Goal: Task Accomplishment & Management: Use online tool/utility

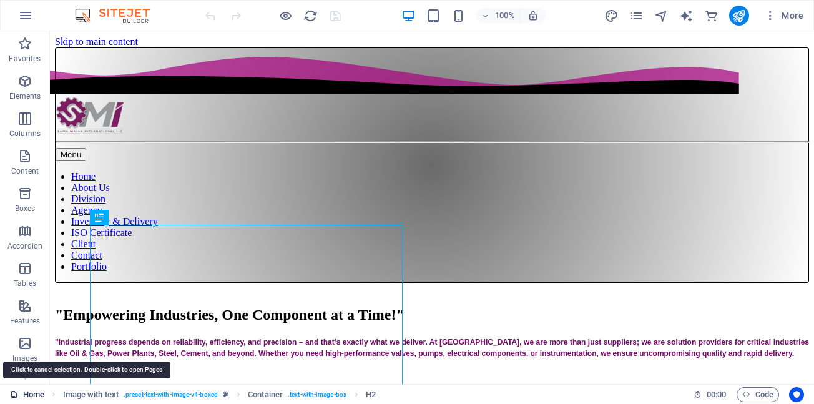
click at [36, 397] on link "Home" at bounding box center [27, 394] width 34 height 15
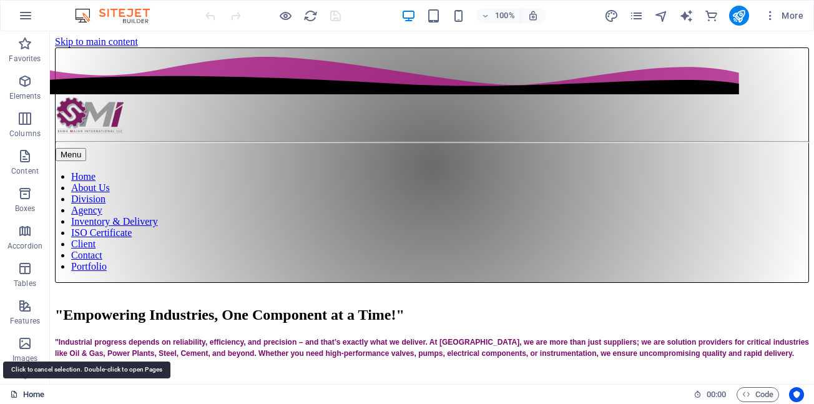
click at [36, 397] on link "Home" at bounding box center [27, 394] width 34 height 15
click at [32, 396] on link "Home" at bounding box center [27, 394] width 34 height 15
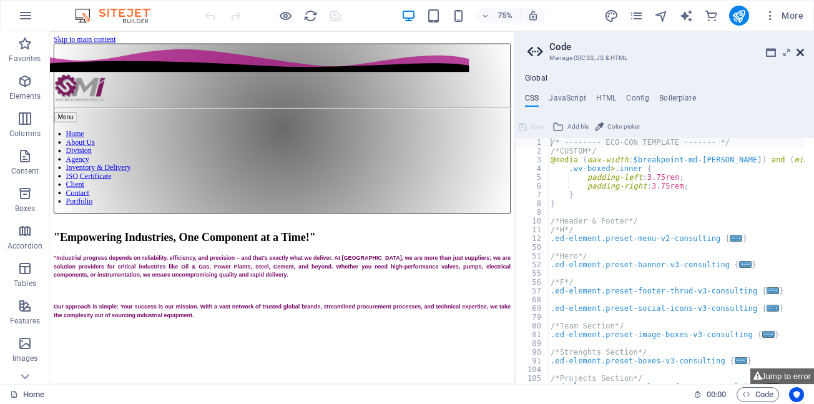
drag, startPoint x: 798, startPoint y: 51, endPoint x: 743, endPoint y: 34, distance: 57.5
click at [798, 51] on icon at bounding box center [800, 52] width 7 height 10
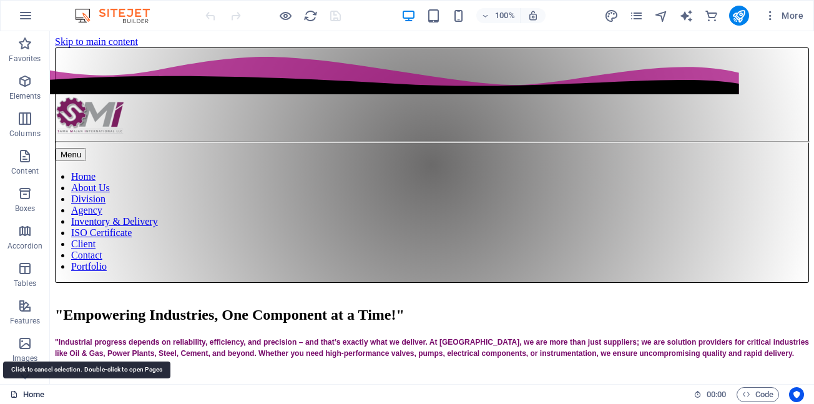
click at [32, 396] on link "Home" at bounding box center [27, 394] width 34 height 15
click at [33, 396] on link "Home" at bounding box center [27, 394] width 34 height 15
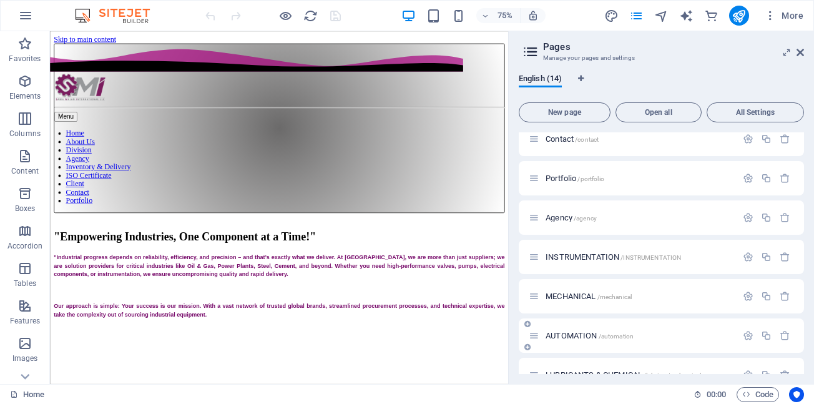
scroll to position [250, 0]
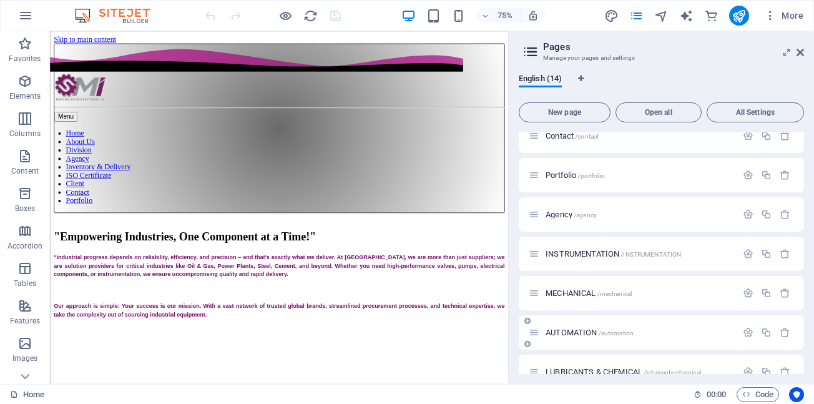
click at [567, 335] on span "AUTOMATION /automation" at bounding box center [590, 332] width 88 height 9
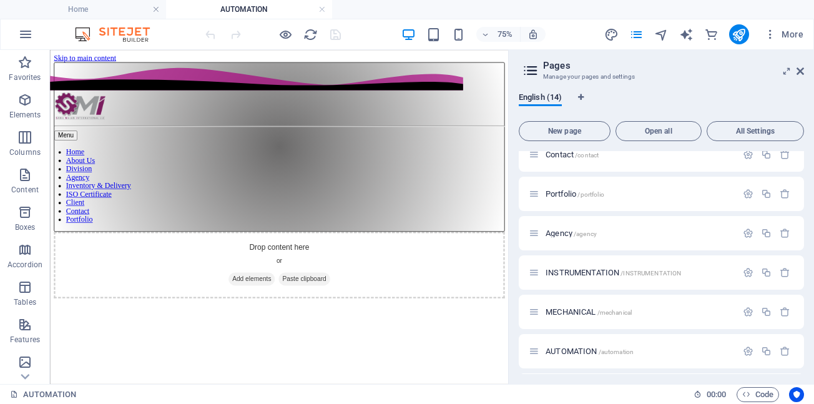
scroll to position [0, 0]
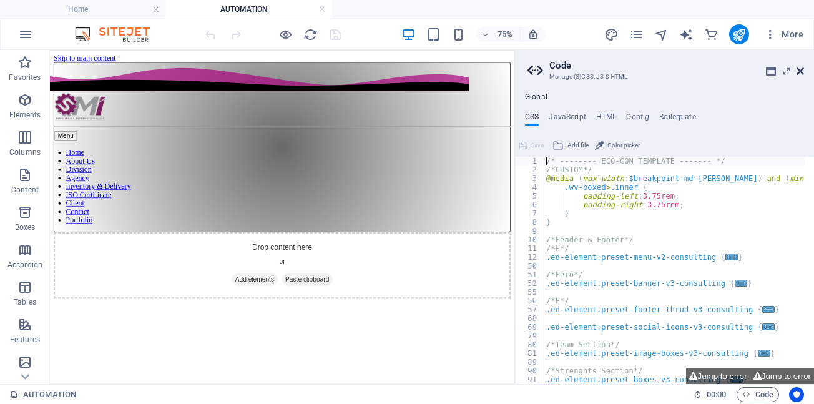
click at [803, 71] on icon at bounding box center [800, 71] width 7 height 10
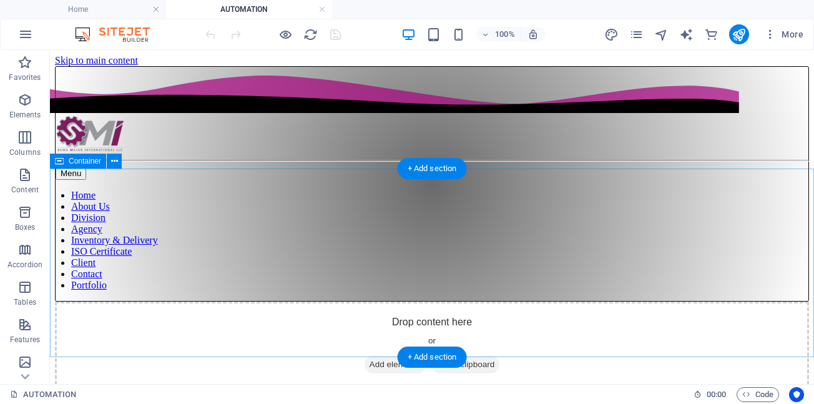
click at [86, 302] on div "Drop content here or Add elements Paste clipboard" at bounding box center [432, 346] width 754 height 89
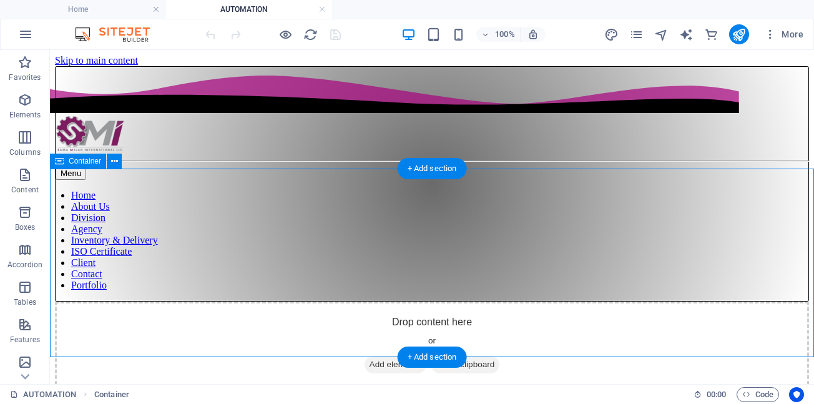
click at [86, 302] on div "Drop content here or Add elements Paste clipboard" at bounding box center [432, 346] width 754 height 89
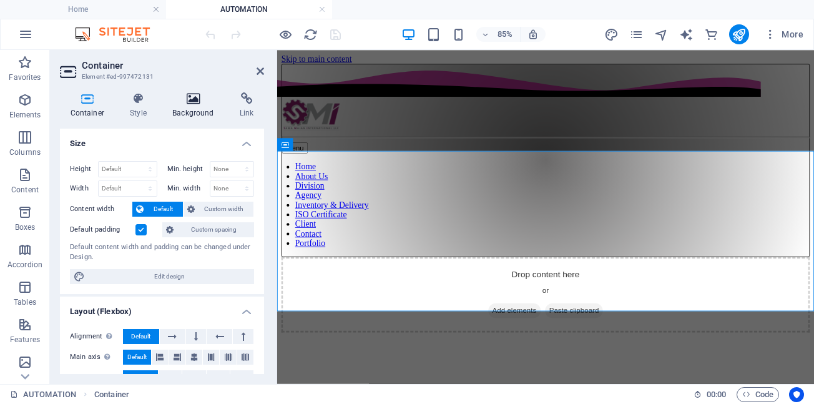
click at [197, 98] on icon at bounding box center [193, 98] width 62 height 12
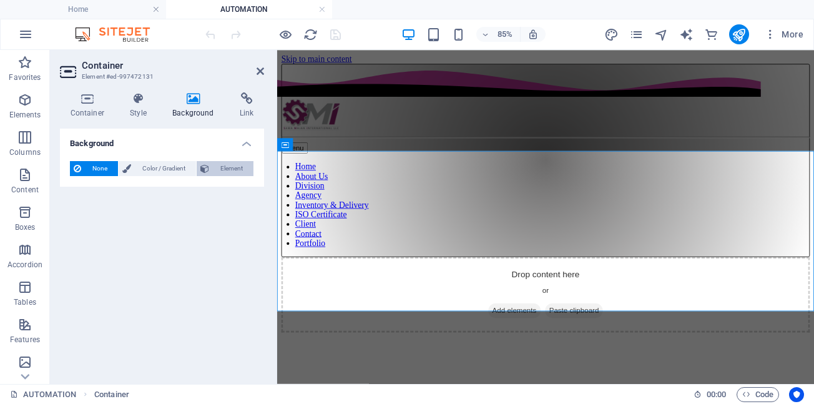
click at [231, 170] on span "Element" at bounding box center [231, 168] width 37 height 15
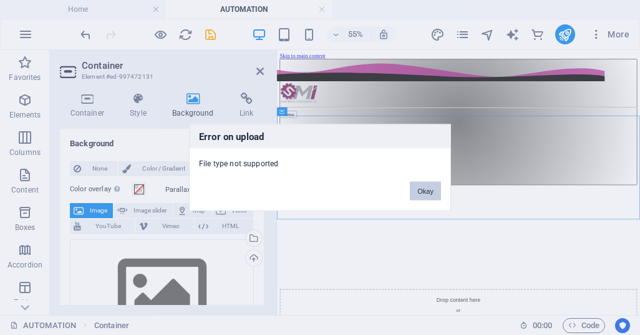
click at [426, 193] on button "Okay" at bounding box center [425, 191] width 31 height 19
click at [429, 187] on button "Okay" at bounding box center [425, 191] width 31 height 19
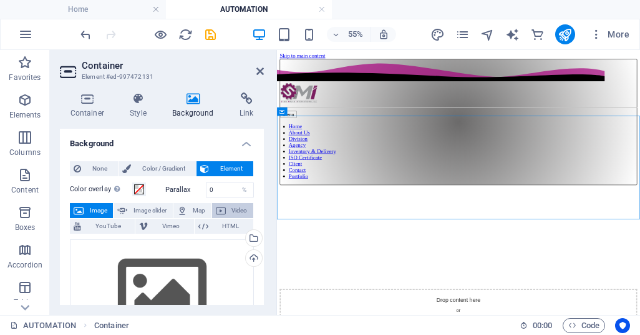
click at [234, 212] on span "Video" at bounding box center [240, 210] width 20 height 15
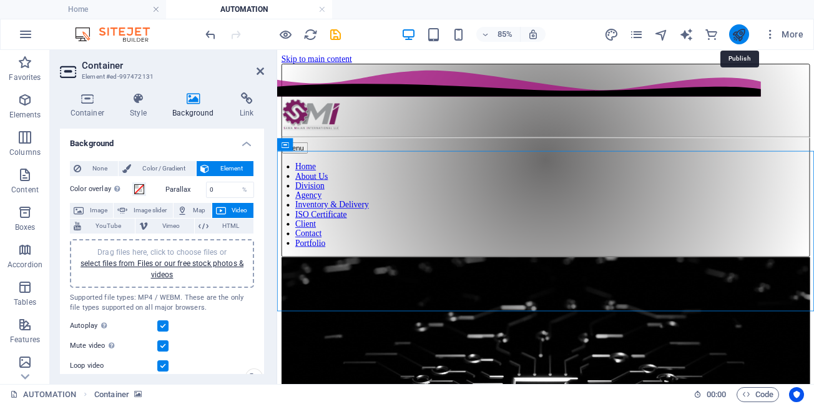
click at [740, 35] on icon "publish" at bounding box center [739, 34] width 14 height 14
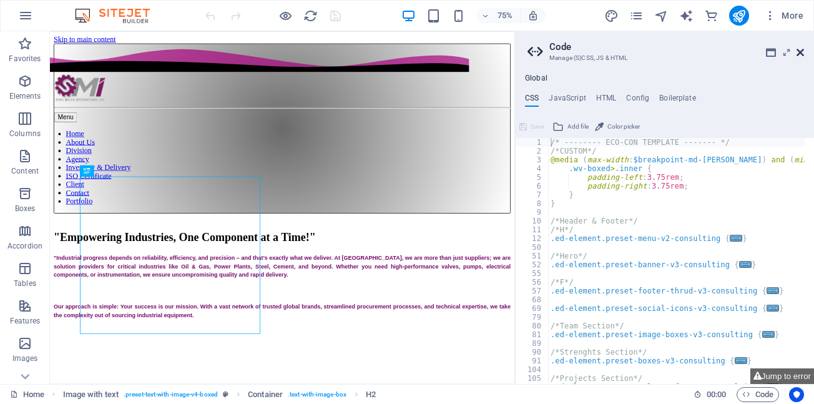
drag, startPoint x: 802, startPoint y: 53, endPoint x: 752, endPoint y: 24, distance: 58.1
click at [802, 53] on icon at bounding box center [800, 52] width 7 height 10
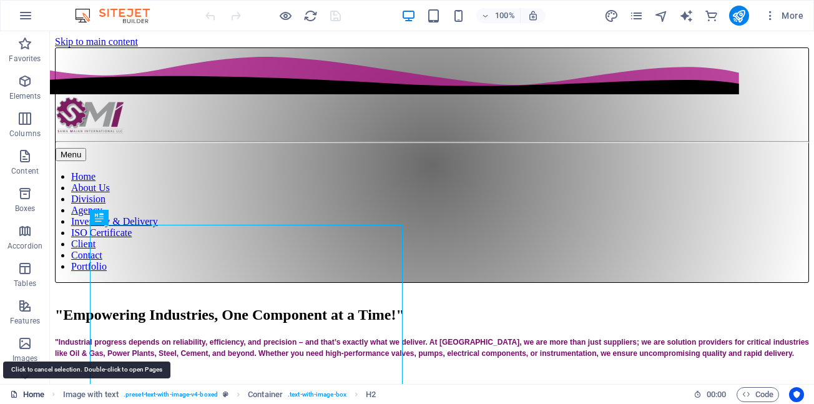
click at [33, 398] on link "Home" at bounding box center [27, 394] width 34 height 15
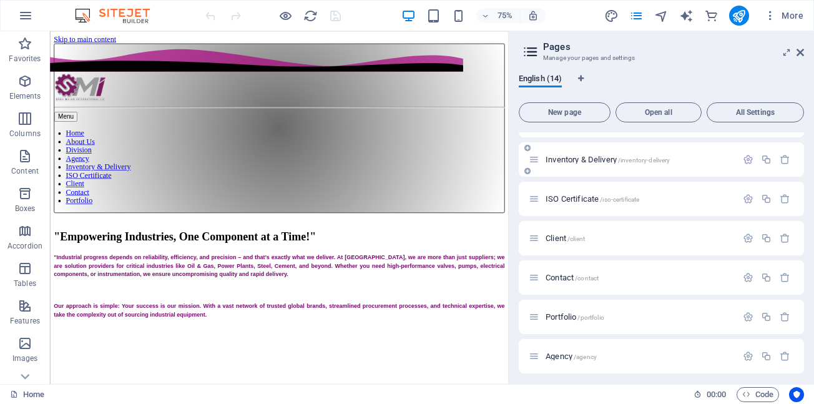
scroll to position [250, 0]
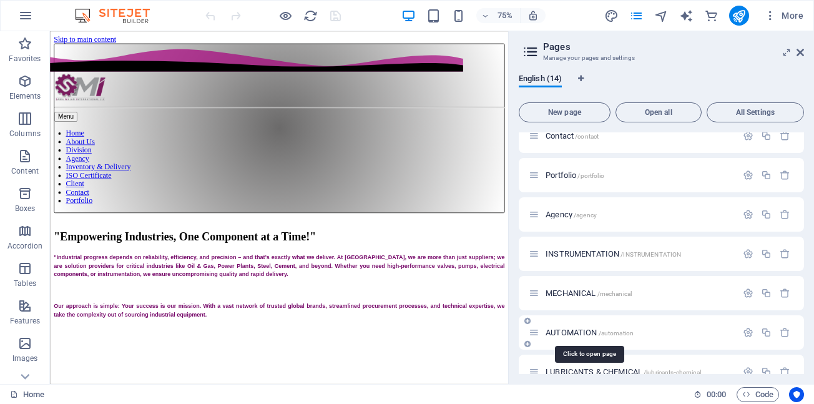
click at [589, 332] on span "AUTOMATION /automation" at bounding box center [590, 332] width 88 height 9
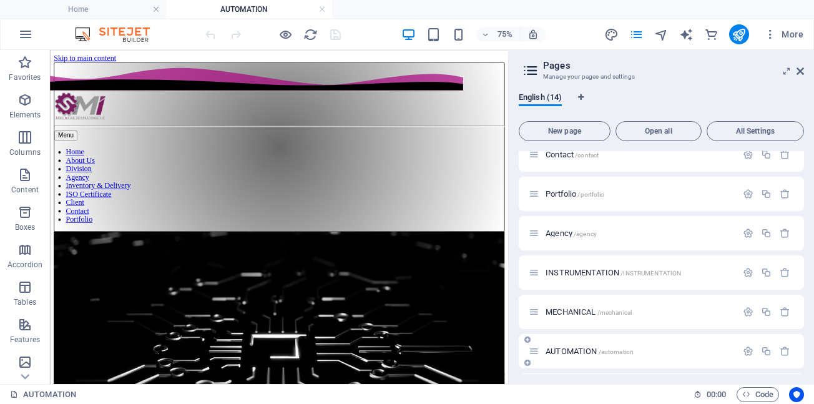
scroll to position [0, 0]
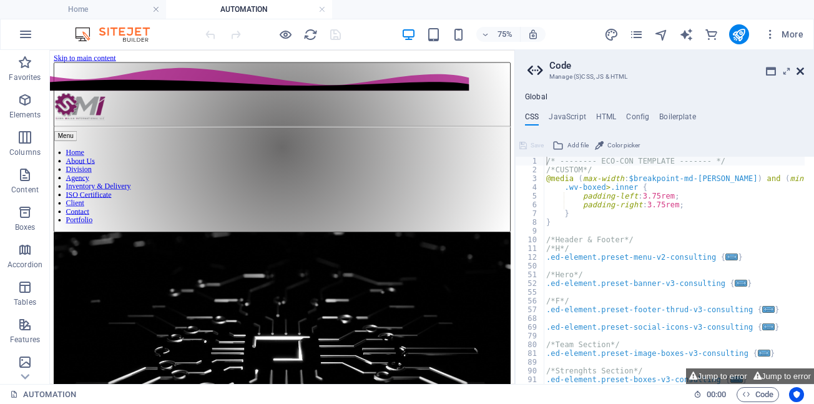
drag, startPoint x: 802, startPoint y: 72, endPoint x: 682, endPoint y: 30, distance: 126.9
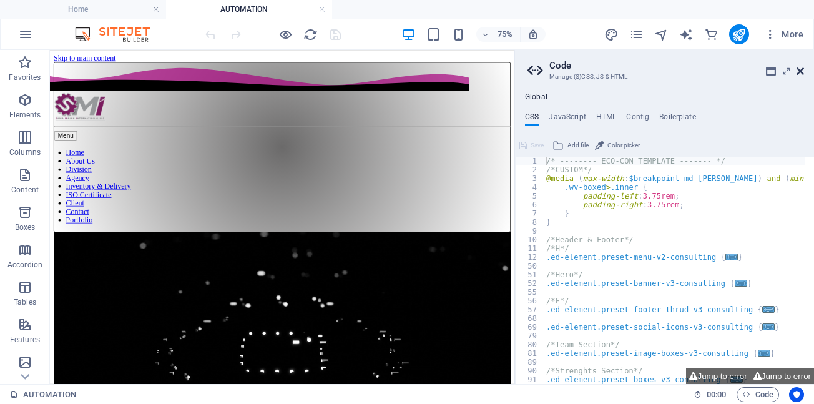
click at [802, 72] on icon at bounding box center [800, 71] width 7 height 10
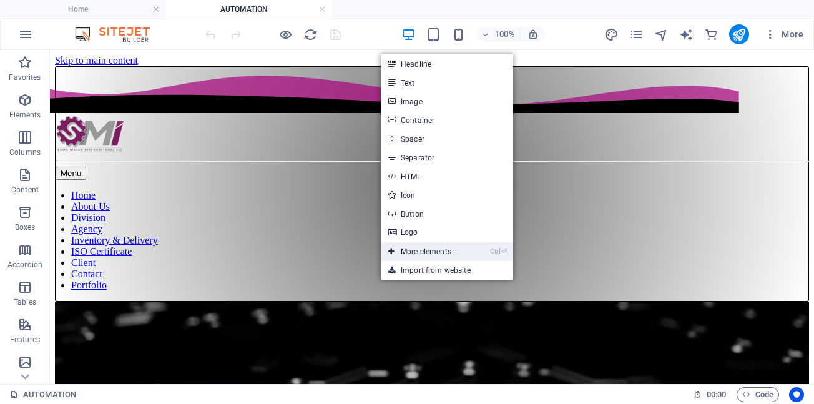
click at [419, 252] on link "Ctrl ⏎ More elements ..." at bounding box center [424, 251] width 86 height 19
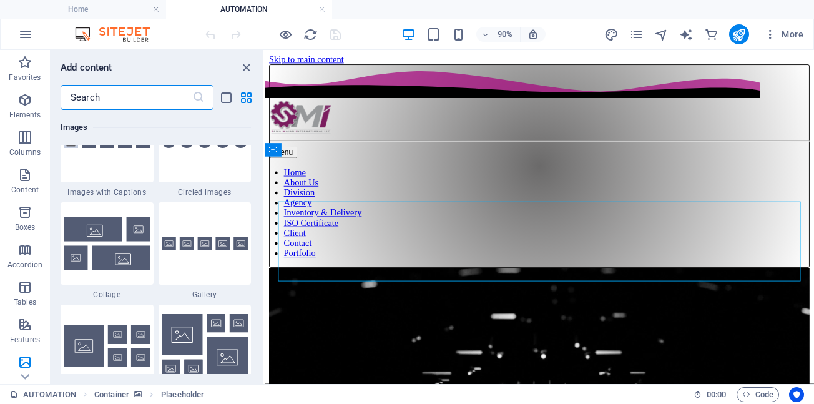
scroll to position [6518, 0]
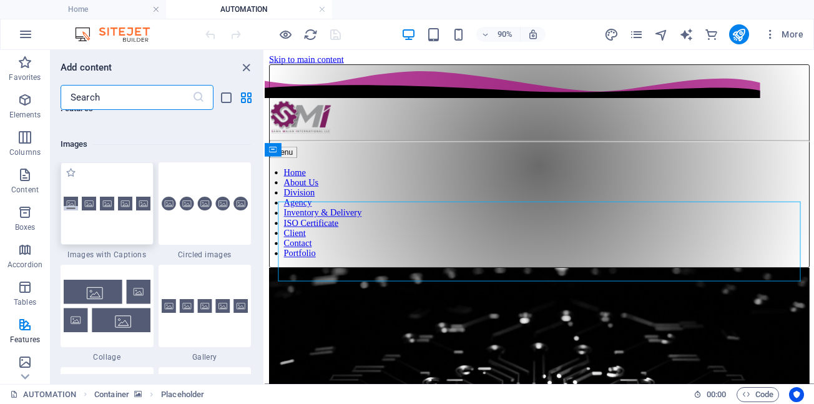
click at [117, 212] on div at bounding box center [107, 203] width 93 height 82
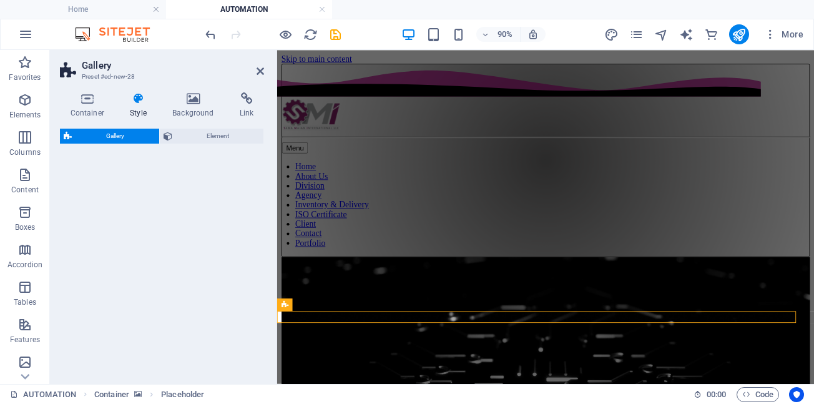
select select "rem"
select select "preset-gallery-v3-captions"
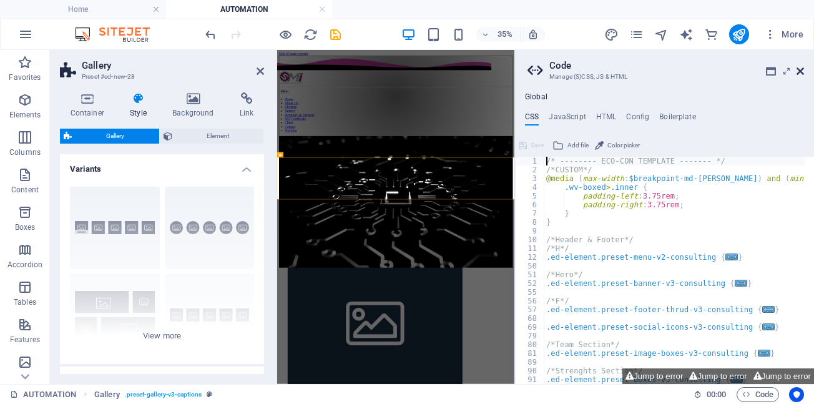
click at [800, 71] on icon at bounding box center [800, 71] width 7 height 10
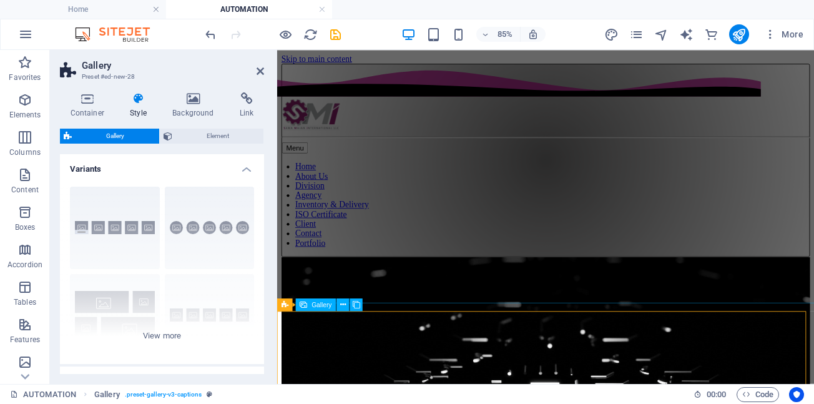
scroll to position [23, 0]
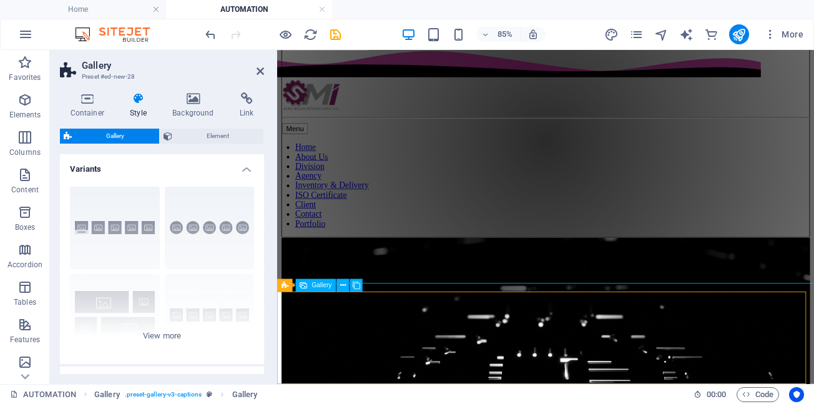
select select "4"
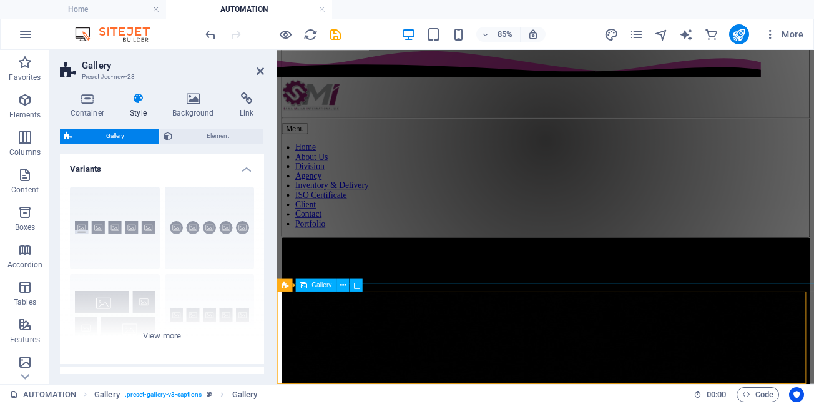
select select "px"
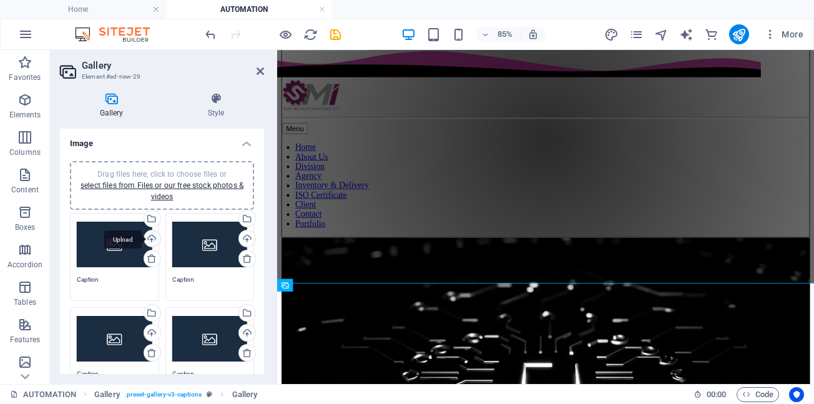
click at [152, 239] on div "Upload" at bounding box center [151, 239] width 19 height 19
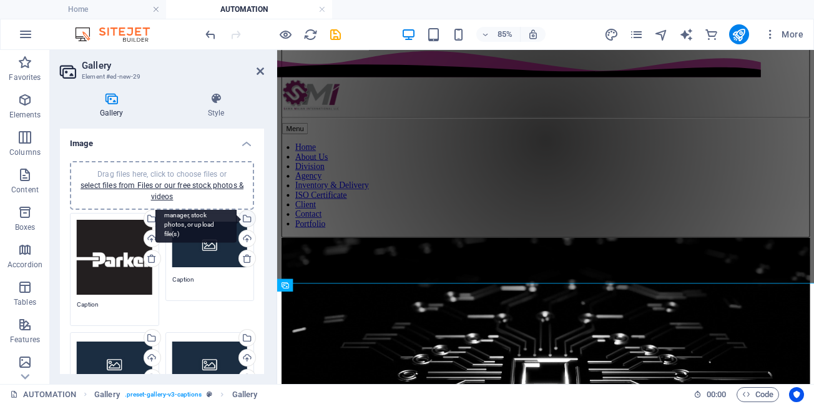
click at [244, 220] on div "Select files from the file manager, stock photos, or upload file(s)" at bounding box center [246, 219] width 19 height 19
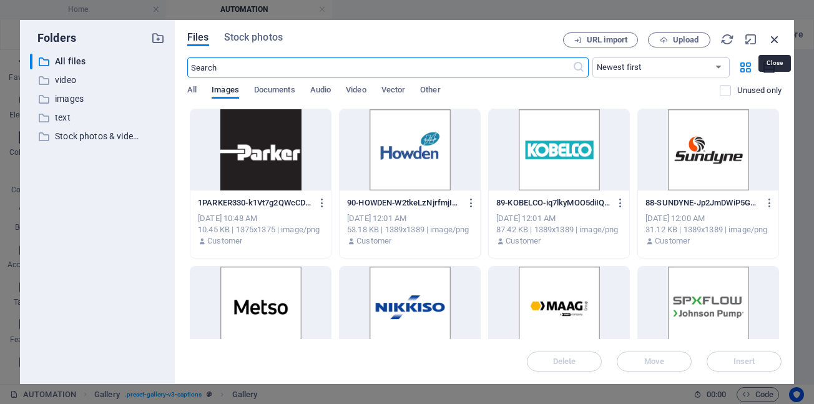
click at [777, 37] on icon "button" at bounding box center [775, 39] width 14 height 14
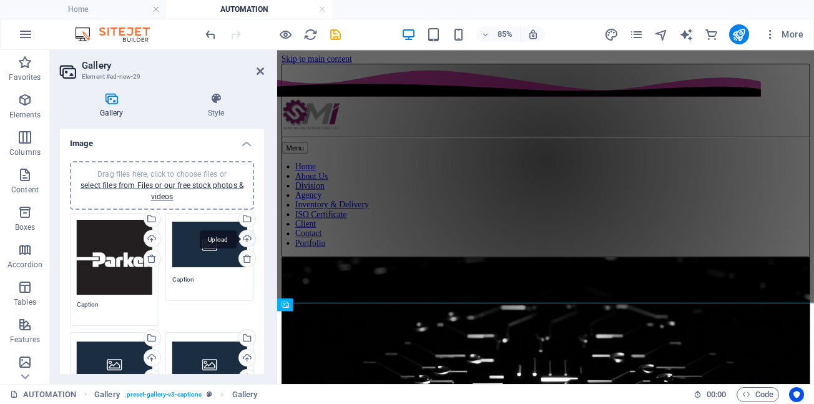
click at [243, 240] on div "Upload" at bounding box center [246, 239] width 19 height 19
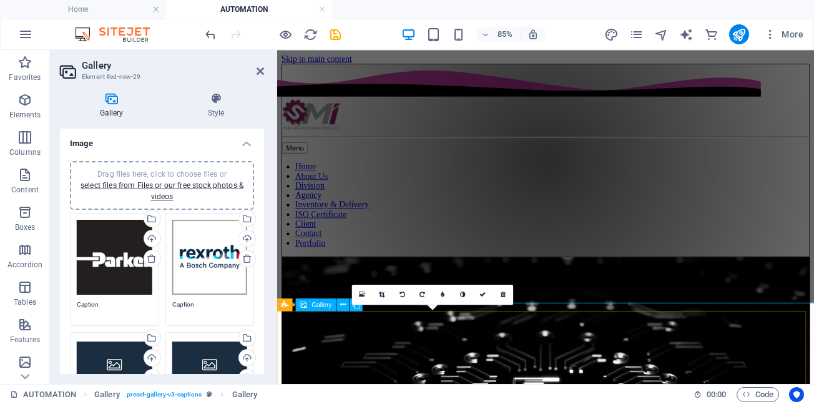
scroll to position [23, 0]
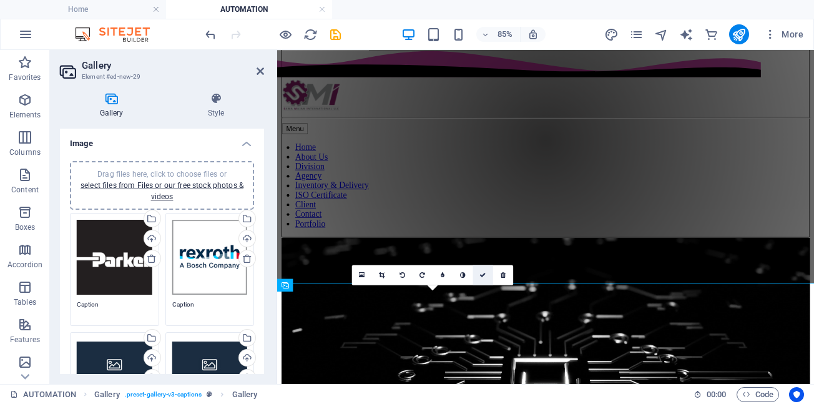
click at [483, 276] on icon at bounding box center [482, 275] width 6 height 6
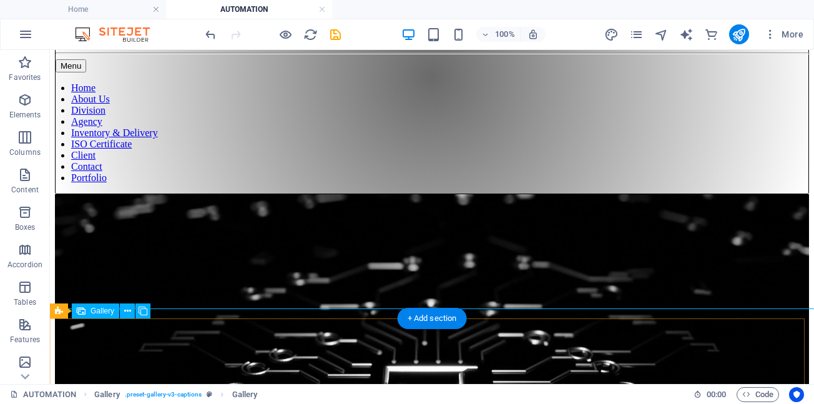
scroll to position [108, 0]
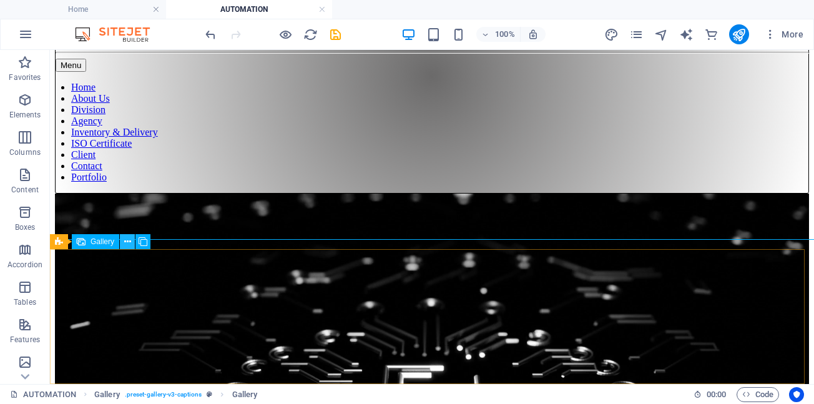
click at [127, 242] on icon at bounding box center [127, 241] width 7 height 13
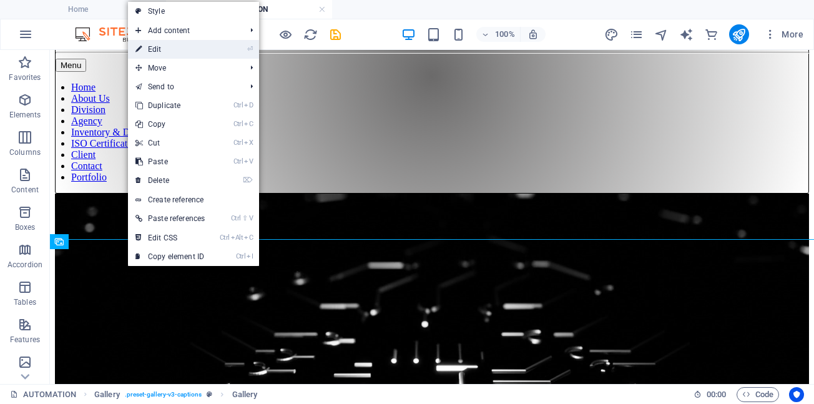
click at [159, 48] on link "⏎ Edit" at bounding box center [170, 49] width 84 height 19
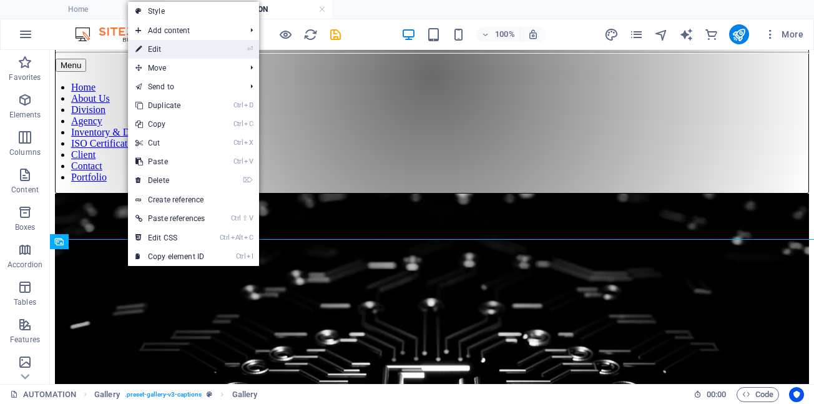
select select "4"
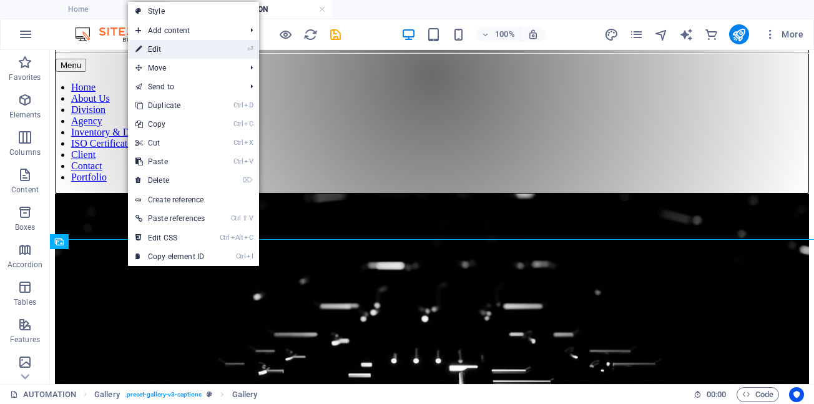
select select "px"
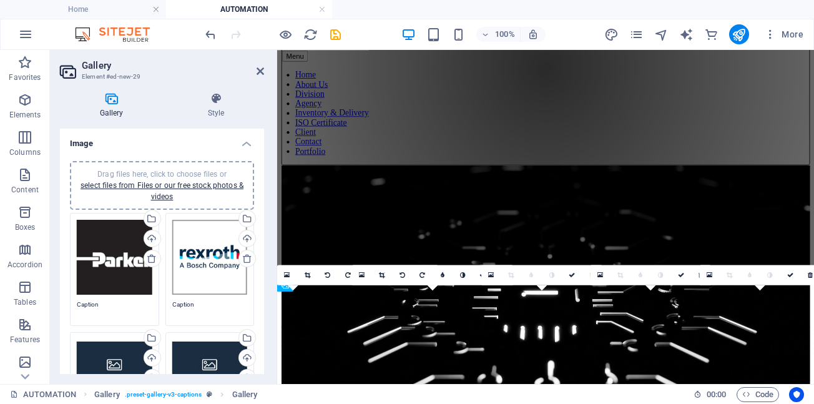
scroll to position [23, 0]
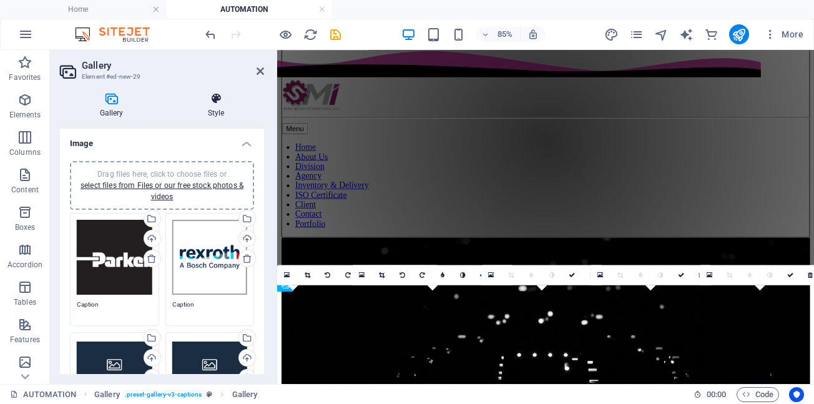
click at [218, 99] on icon at bounding box center [216, 98] width 96 height 12
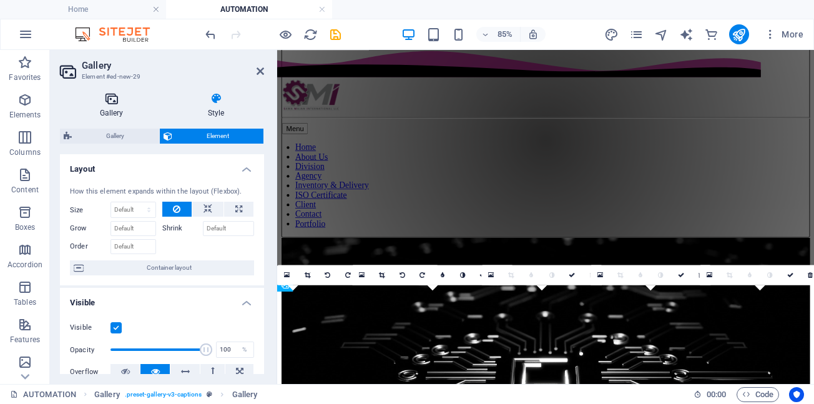
click at [116, 107] on h4 "Gallery" at bounding box center [114, 105] width 108 height 26
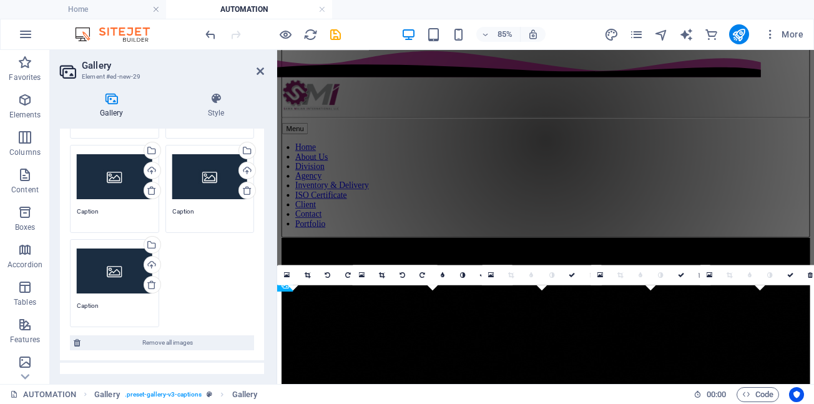
scroll to position [125, 0]
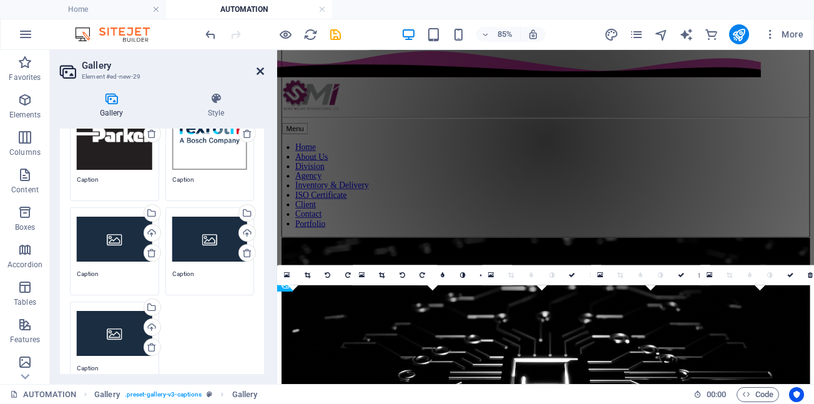
click at [260, 71] on icon at bounding box center [260, 71] width 7 height 10
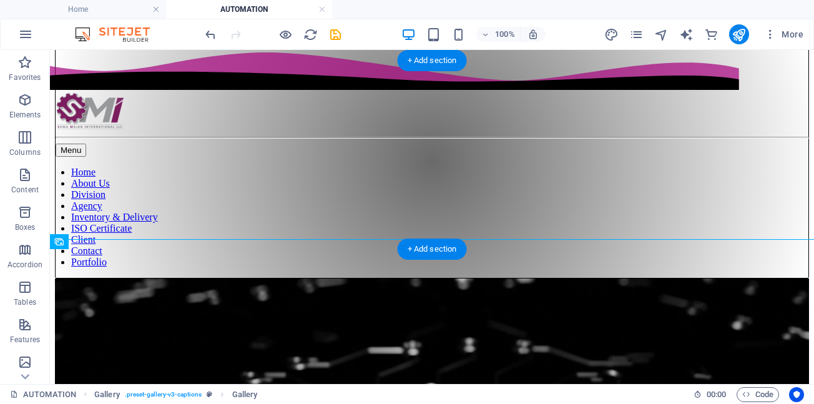
scroll to position [108, 0]
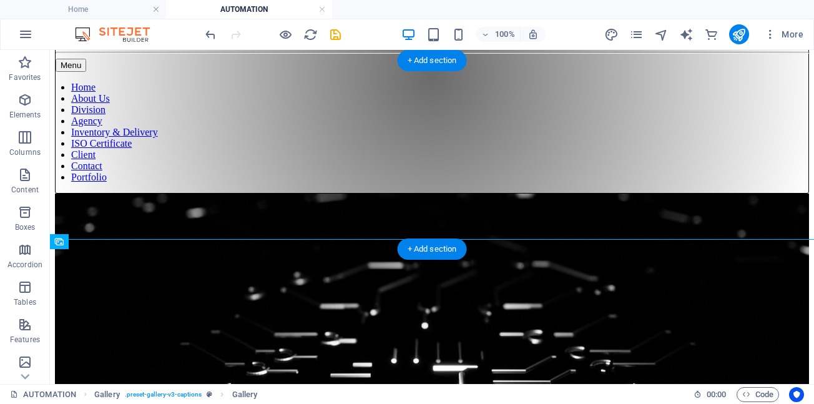
click at [177, 245] on figure at bounding box center [432, 407] width 754 height 427
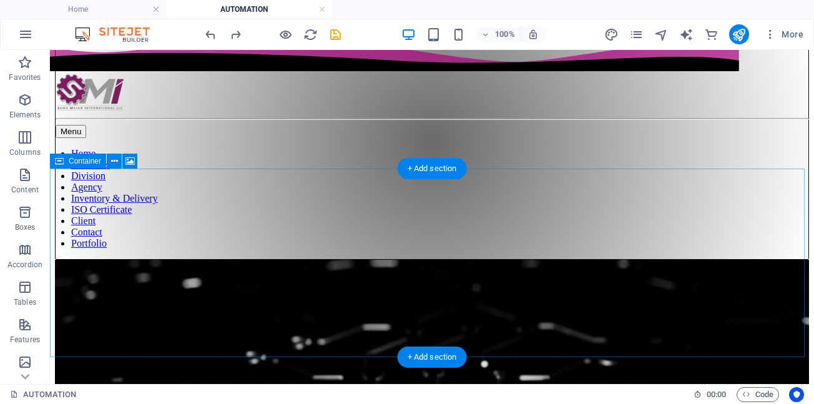
scroll to position [62, 0]
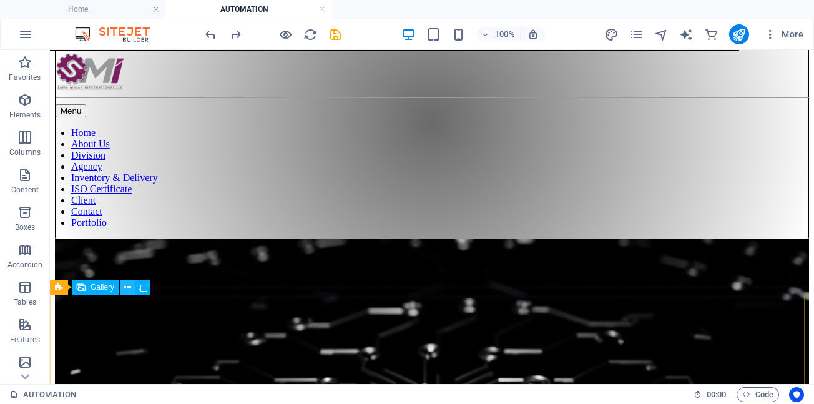
click at [131, 289] on button at bounding box center [127, 287] width 15 height 15
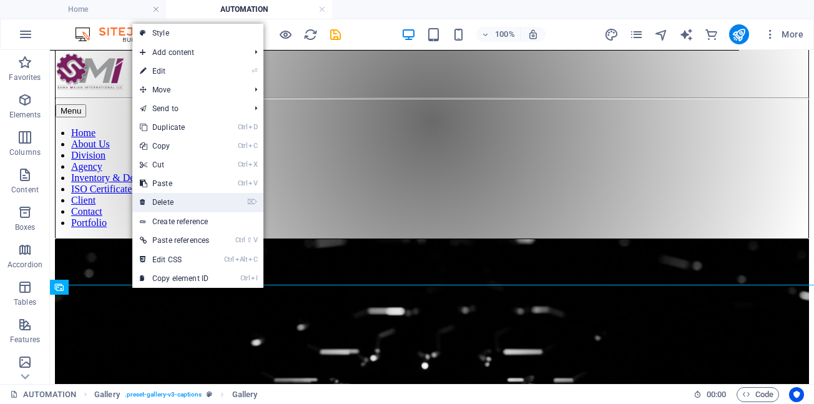
click at [174, 205] on link "⌦ Delete" at bounding box center [174, 202] width 84 height 19
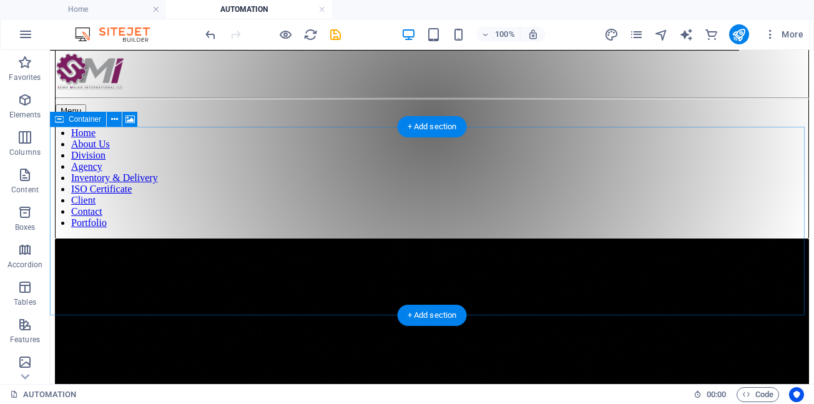
scroll to position [42, 0]
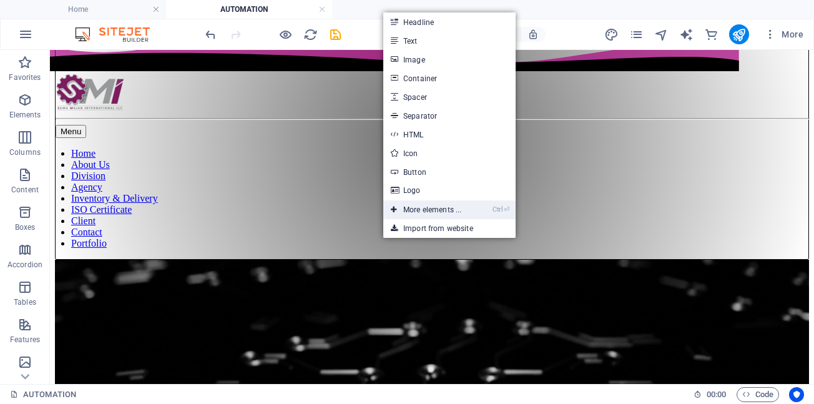
click at [431, 211] on link "Ctrl ⏎ More elements ..." at bounding box center [426, 209] width 86 height 19
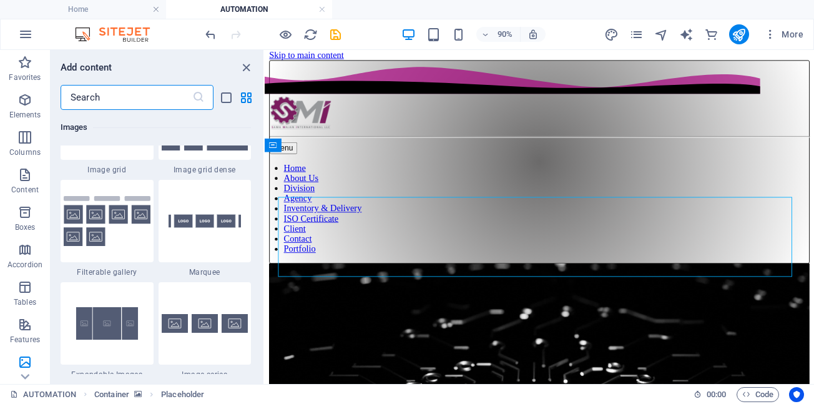
scroll to position [6830, 0]
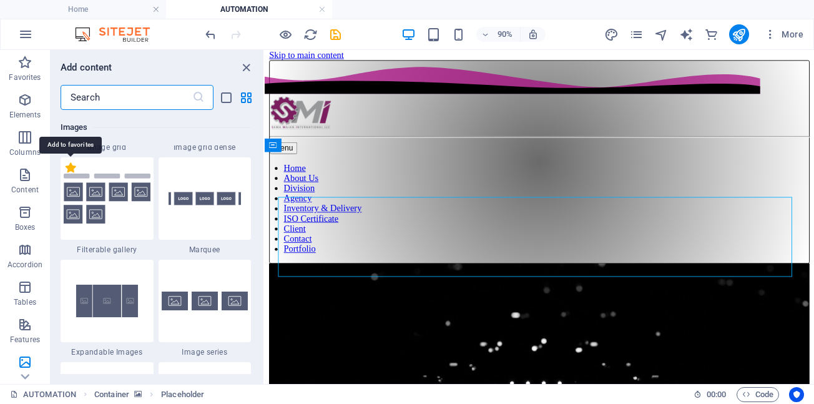
click at [71, 167] on label "1 Star" at bounding box center [71, 167] width 11 height 11
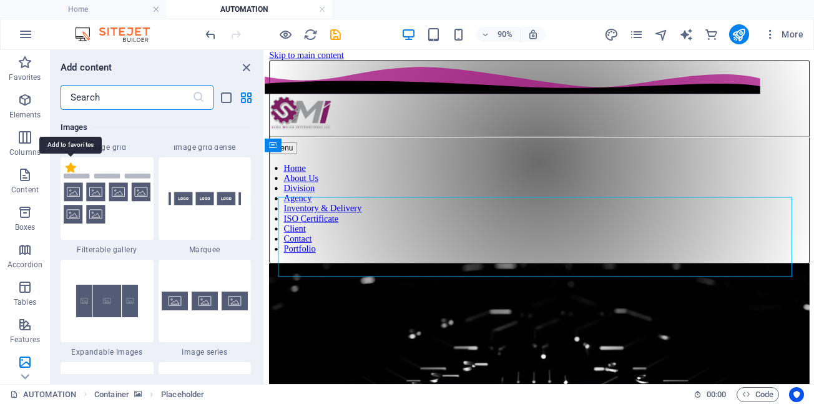
click at [66, 174] on input "1 Star" at bounding box center [65, 174] width 1 height 1
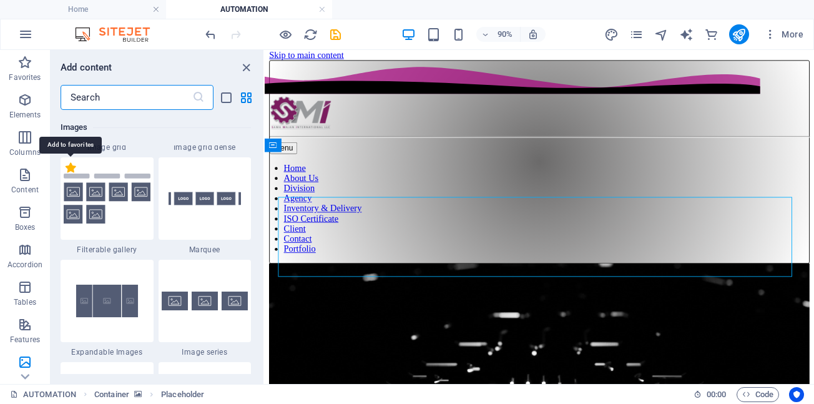
radio input "true"
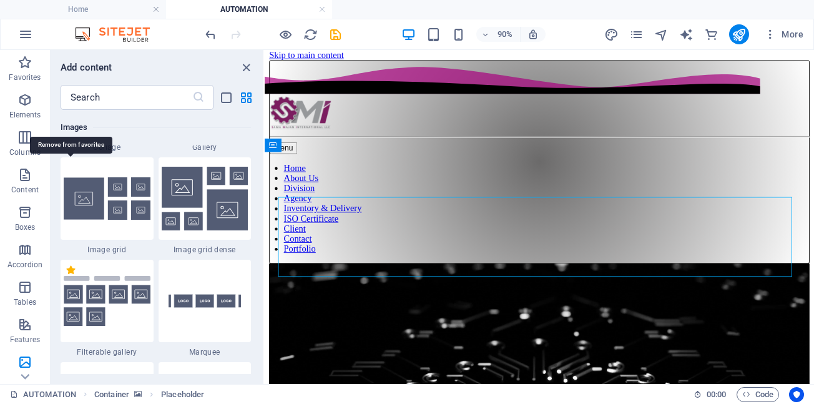
scroll to position [6932, 0]
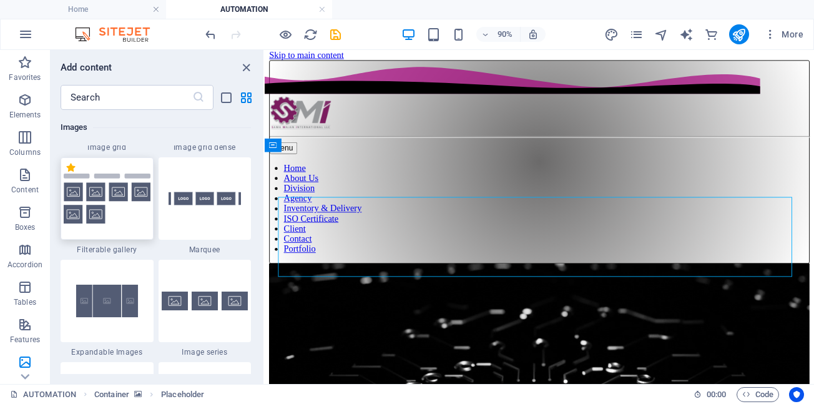
click at [124, 219] on img at bounding box center [107, 199] width 87 height 51
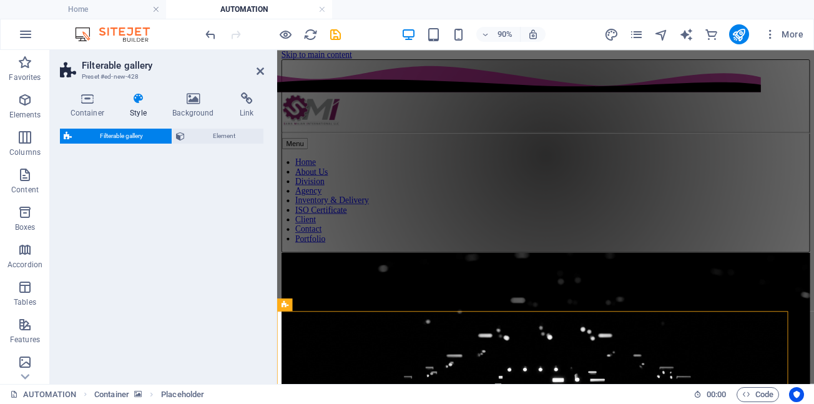
scroll to position [0, 0]
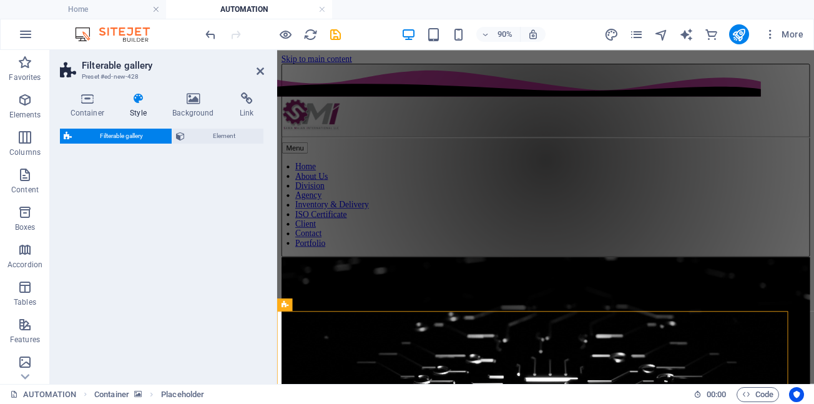
select select "rem"
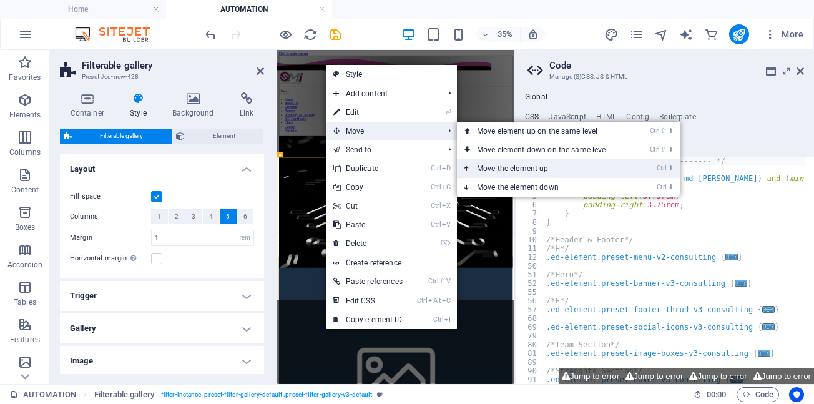
click at [517, 172] on link "Ctrl ⬆ Move the element up" at bounding box center [545, 168] width 176 height 19
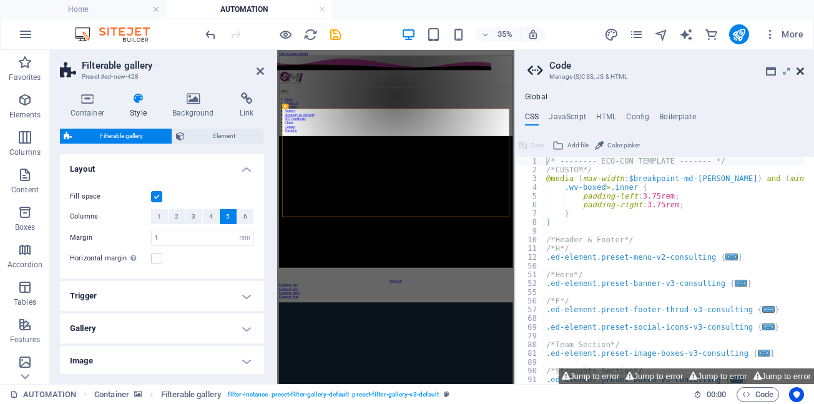
click at [802, 72] on icon at bounding box center [800, 71] width 7 height 10
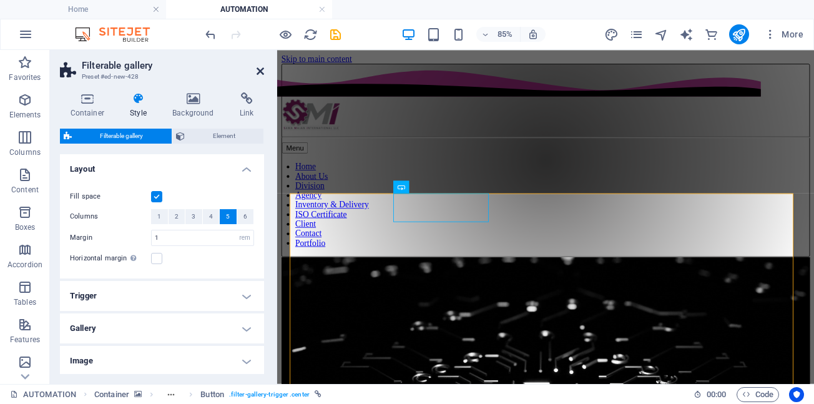
click at [262, 74] on icon at bounding box center [260, 71] width 7 height 10
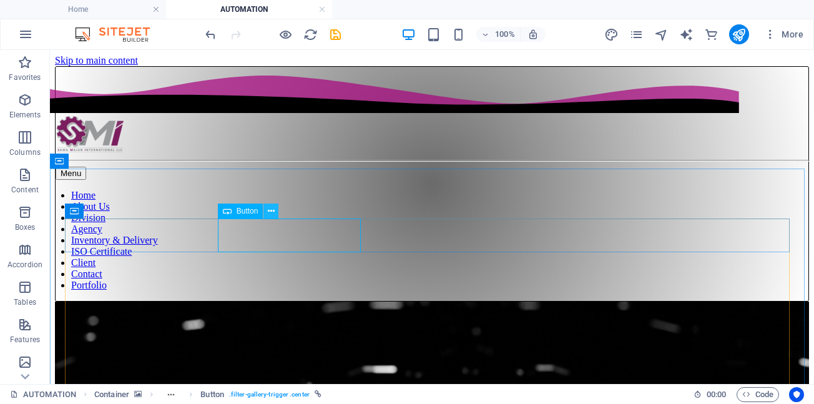
click at [272, 210] on icon at bounding box center [271, 211] width 7 height 13
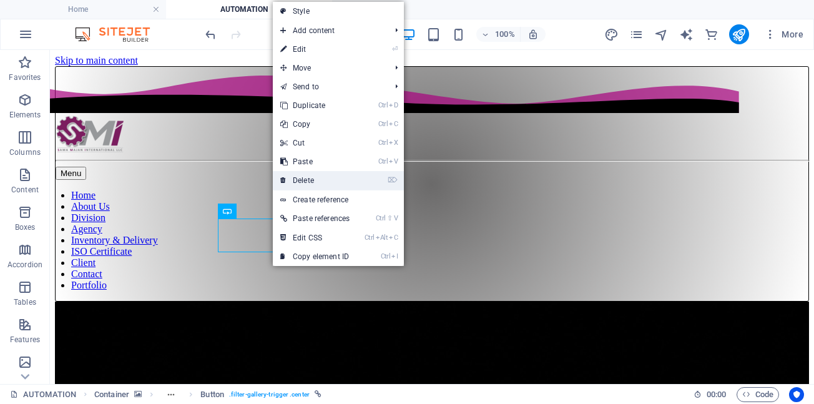
click at [319, 182] on link "⌦ Delete" at bounding box center [315, 180] width 84 height 19
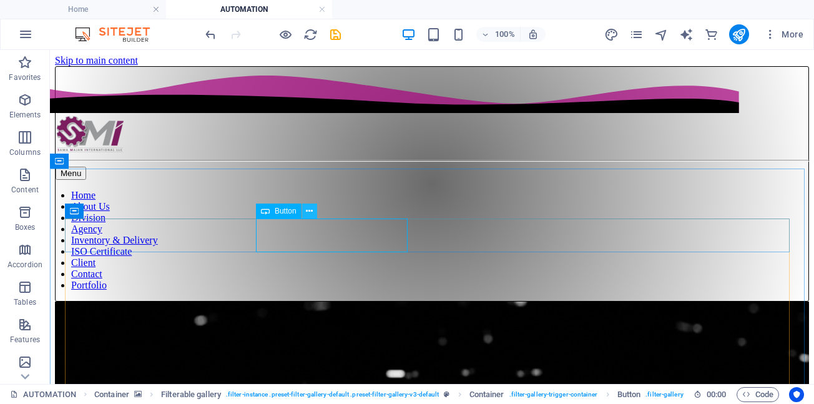
click at [309, 212] on icon at bounding box center [309, 211] width 7 height 13
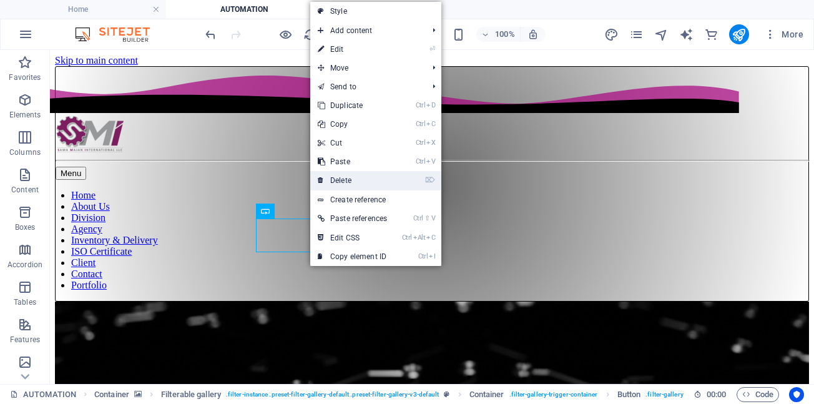
click at [343, 181] on link "⌦ Delete" at bounding box center [352, 180] width 84 height 19
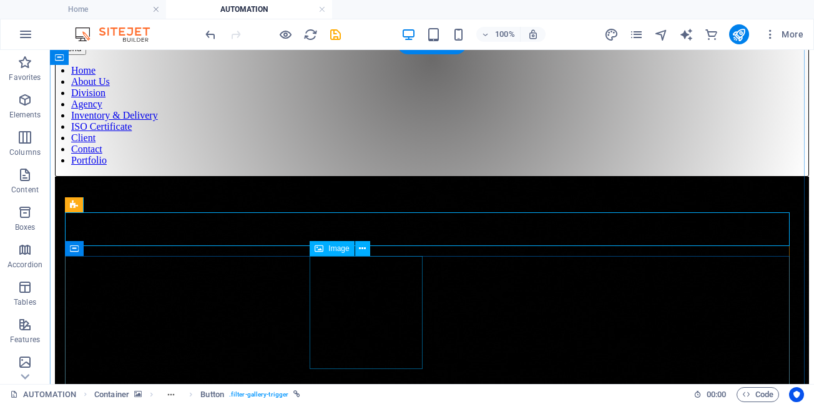
scroll to position [187, 0]
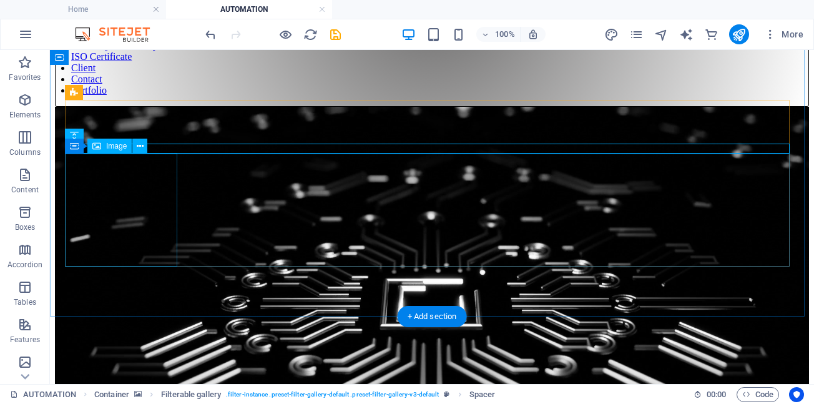
scroll to position [176, 0]
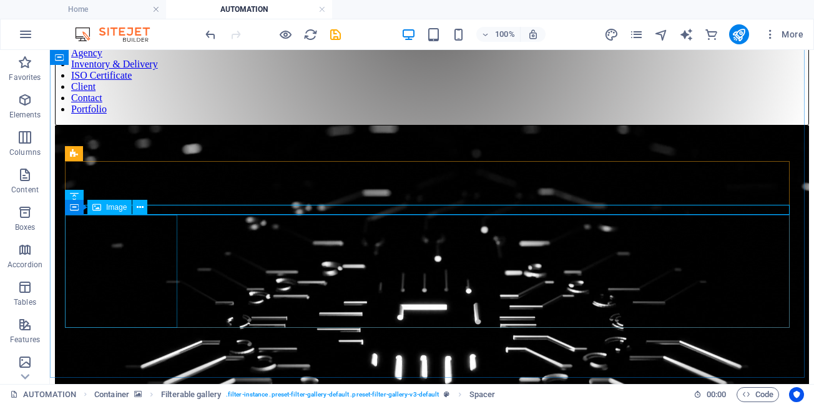
click at [155, 209] on div "Container Image" at bounding box center [110, 208] width 91 height 16
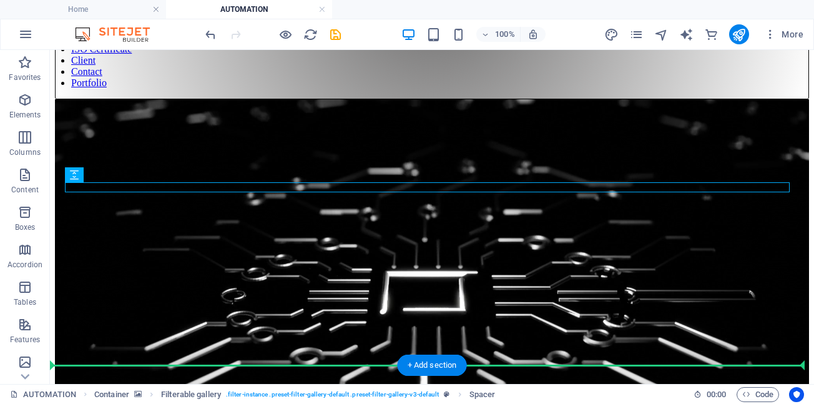
scroll to position [238, 0]
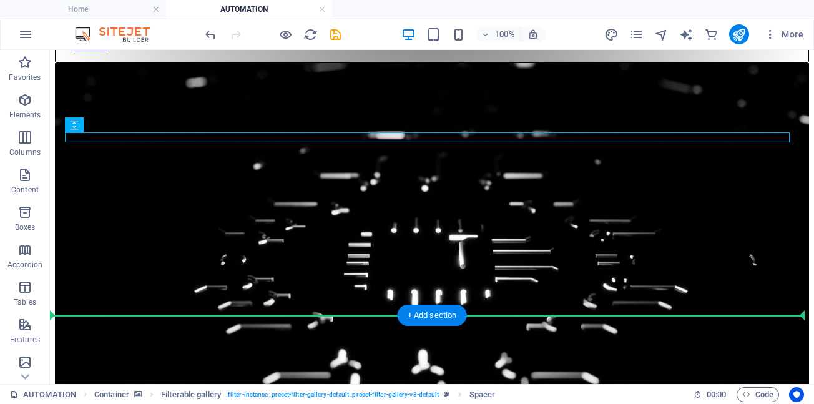
drag, startPoint x: 160, startPoint y: 198, endPoint x: 145, endPoint y: 275, distance: 78.7
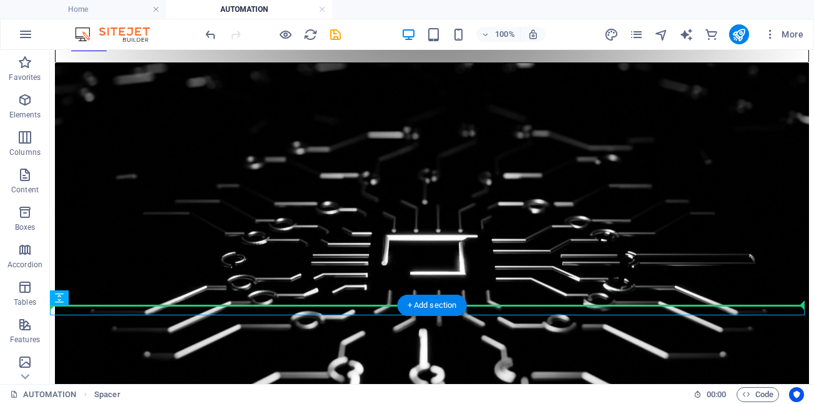
drag, startPoint x: 140, startPoint y: 311, endPoint x: 142, endPoint y: 272, distance: 38.7
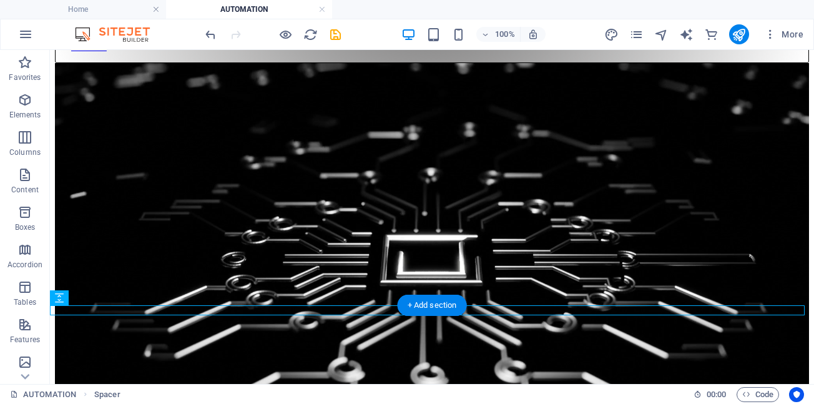
click at [99, 275] on figure at bounding box center [432, 276] width 754 height 427
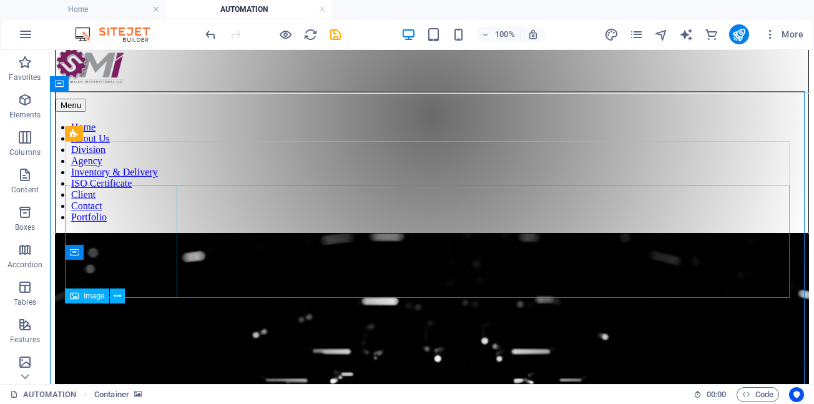
scroll to position [51, 0]
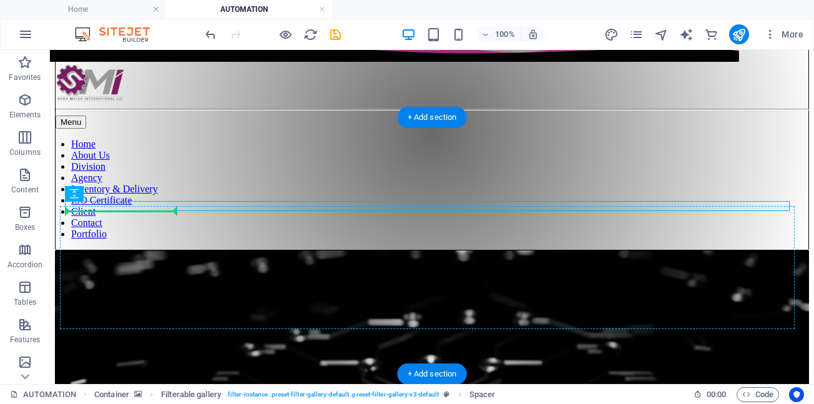
drag, startPoint x: 158, startPoint y: 205, endPoint x: 155, endPoint y: 223, distance: 19.0
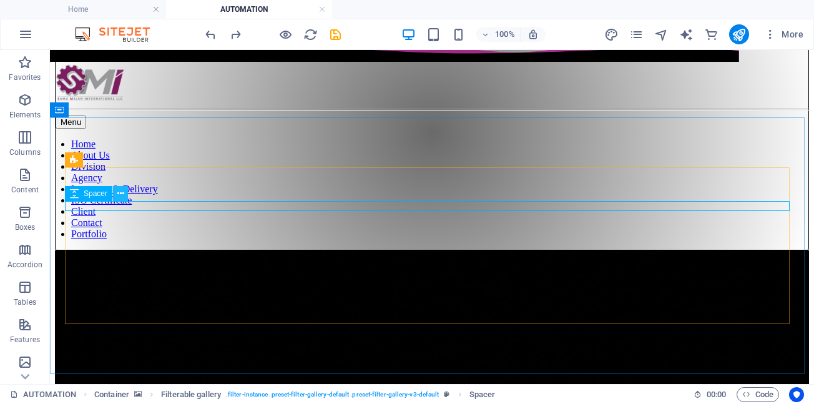
click at [120, 194] on icon at bounding box center [120, 193] width 7 height 13
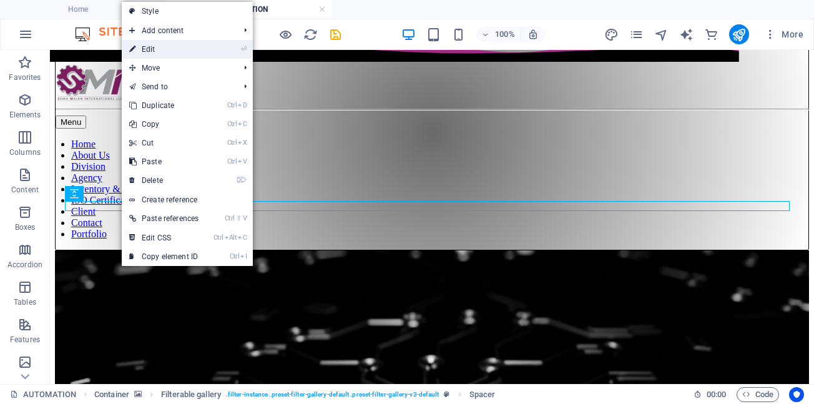
click at [162, 47] on link "⏎ Edit" at bounding box center [164, 49] width 84 height 19
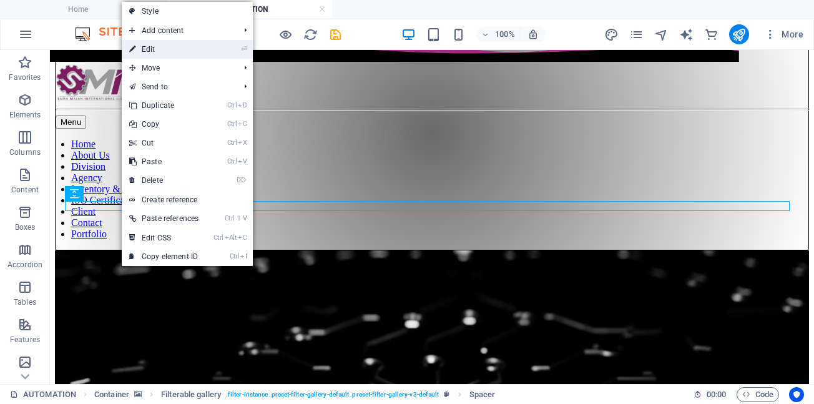
scroll to position [39, 0]
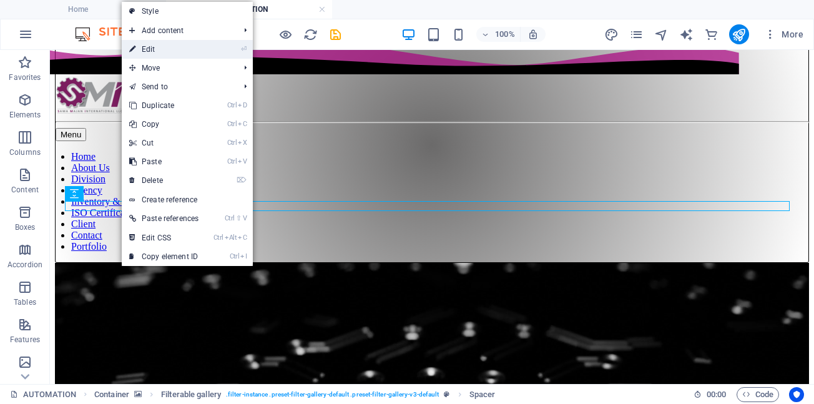
select select "px"
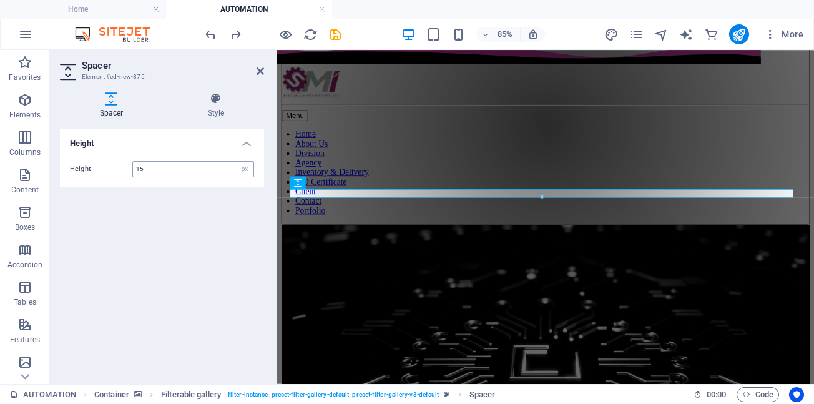
scroll to position [38, 0]
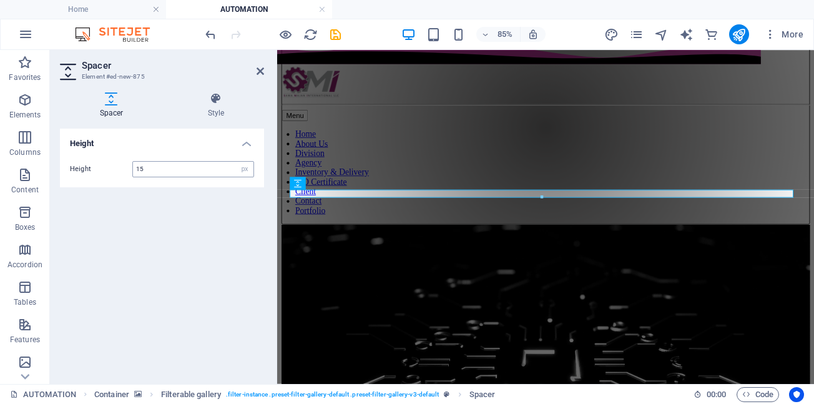
type input "15"
click at [259, 70] on icon at bounding box center [260, 71] width 7 height 10
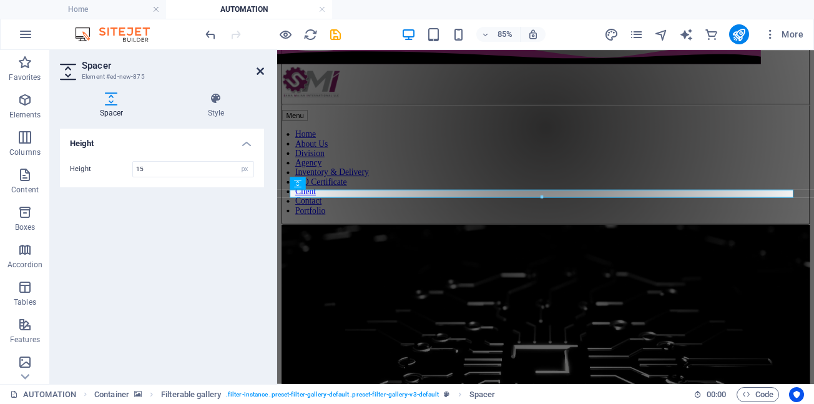
scroll to position [51, 0]
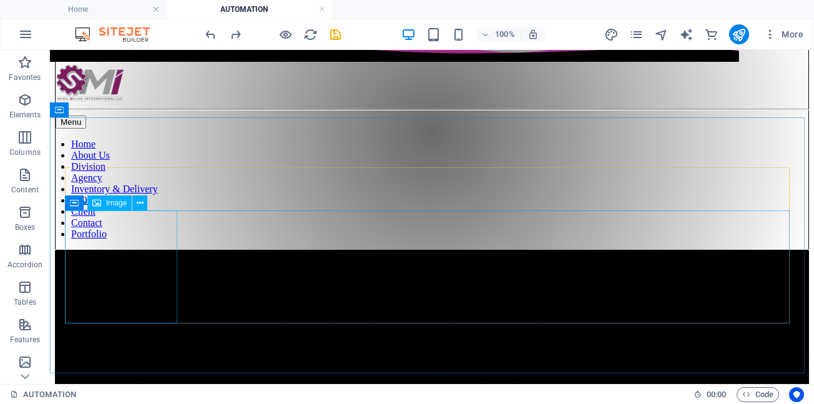
click at [152, 204] on div "Container Image" at bounding box center [110, 203] width 91 height 16
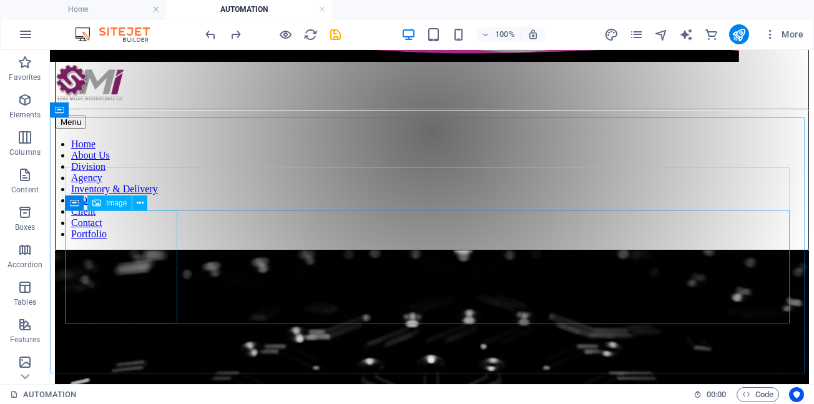
click at [152, 204] on div "Container Image" at bounding box center [110, 203] width 91 height 16
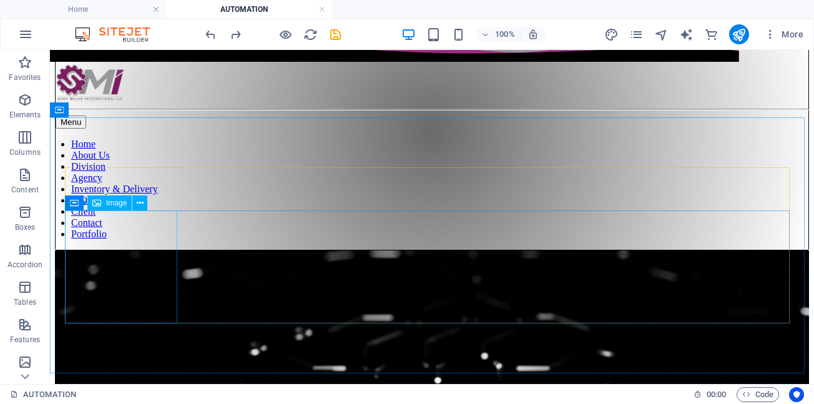
click at [152, 204] on div "Container Image" at bounding box center [110, 203] width 91 height 16
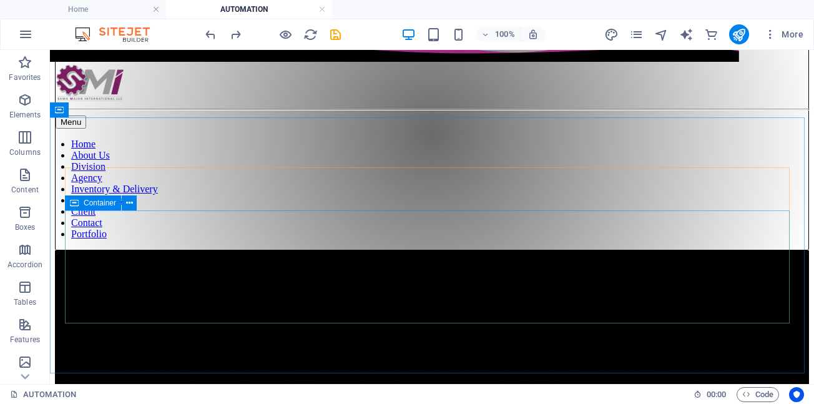
click at [69, 208] on div "Container" at bounding box center [93, 202] width 56 height 15
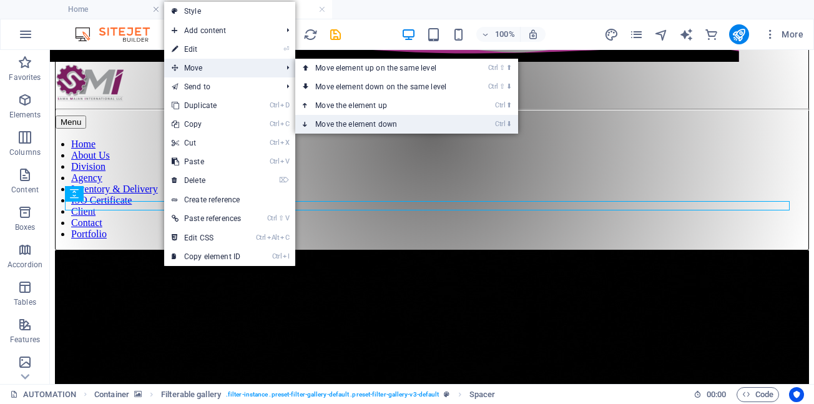
click at [336, 127] on link "Ctrl ⬇ Move the element down" at bounding box center [383, 124] width 176 height 19
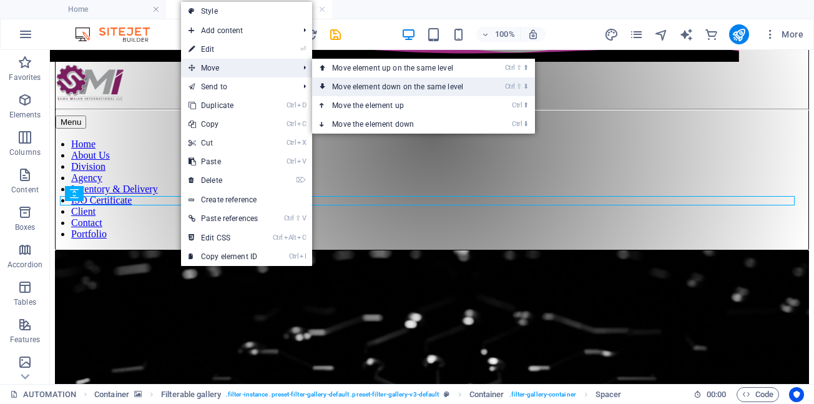
click at [371, 88] on link "Ctrl ⇧ ⬇ Move element down on the same level" at bounding box center [400, 86] width 176 height 19
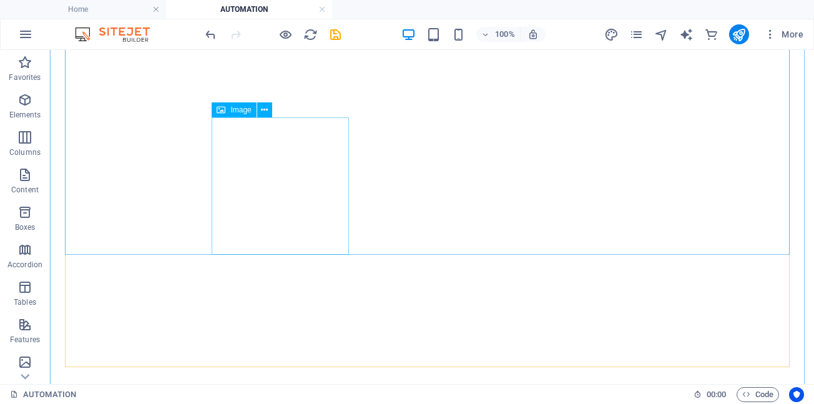
scroll to position [874, 0]
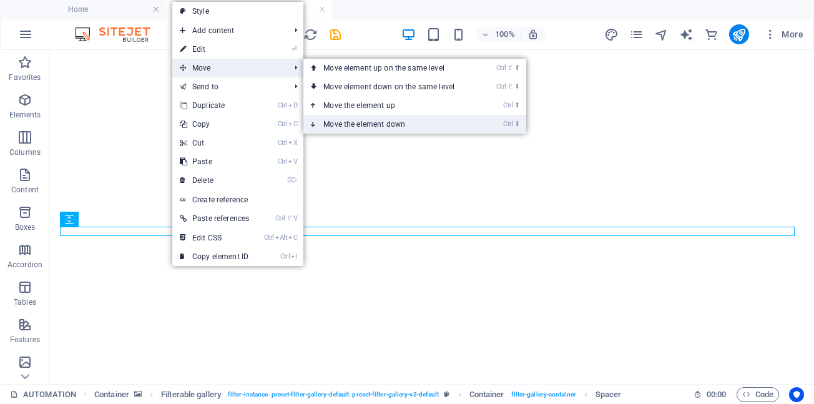
click at [338, 124] on link "Ctrl ⬇ Move the element down" at bounding box center [391, 124] width 176 height 19
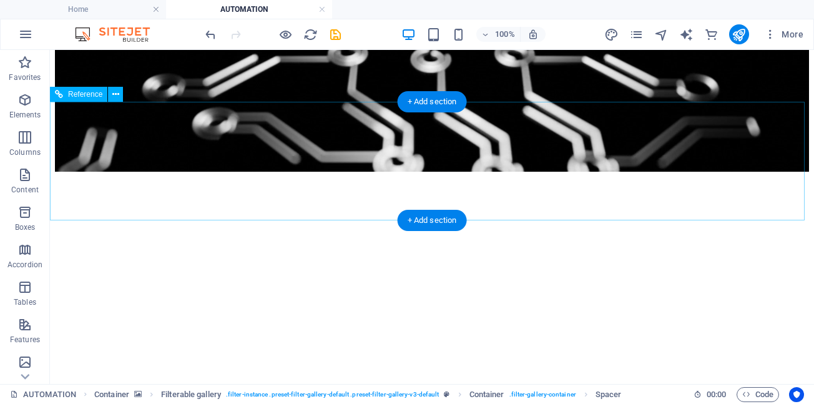
scroll to position [521, 0]
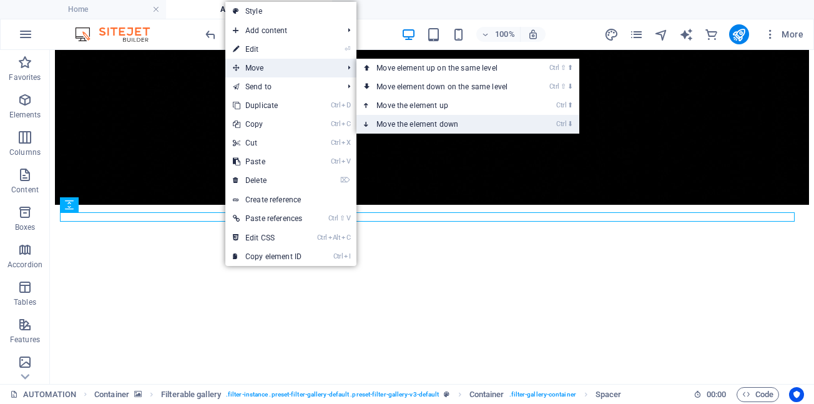
click at [387, 127] on link "Ctrl ⬇ Move the element down" at bounding box center [444, 124] width 176 height 19
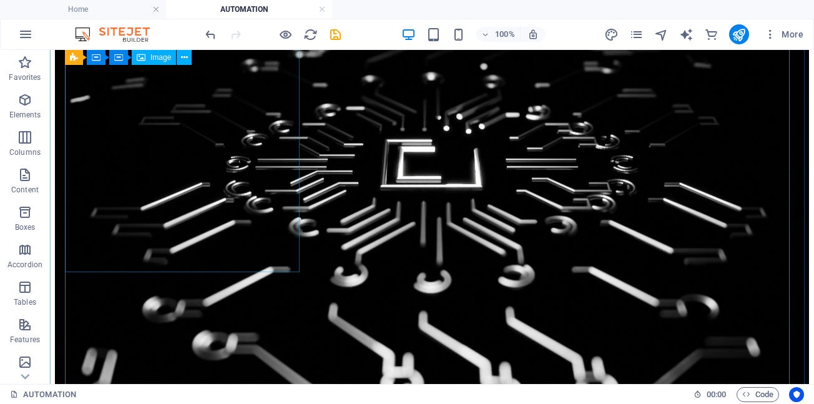
scroll to position [396, 0]
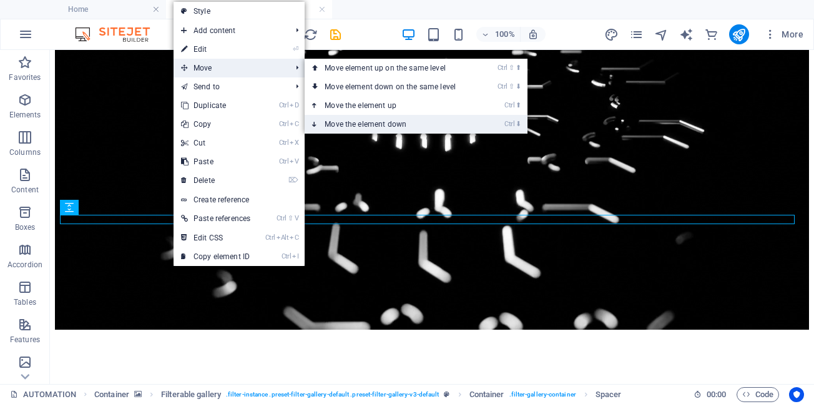
click at [364, 123] on link "Ctrl ⬇ Move the element down" at bounding box center [393, 124] width 176 height 19
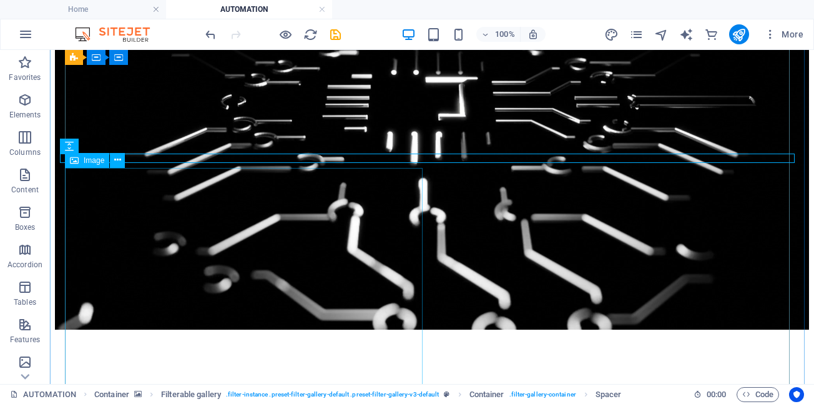
scroll to position [209, 0]
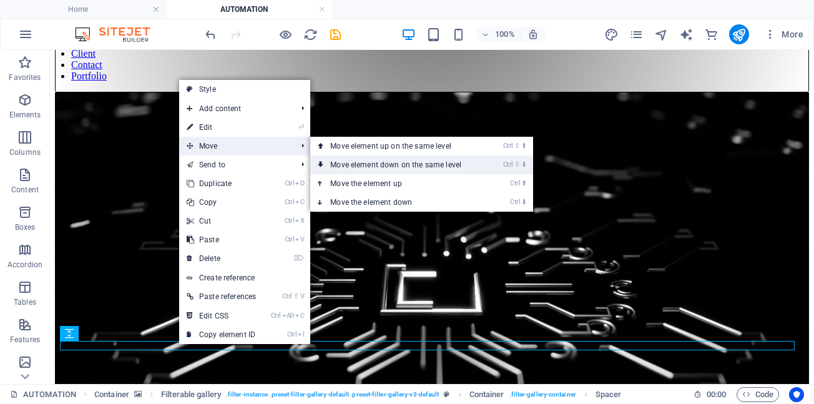
click at [351, 165] on link "Ctrl ⇧ ⬇ Move element down on the same level" at bounding box center [398, 164] width 176 height 19
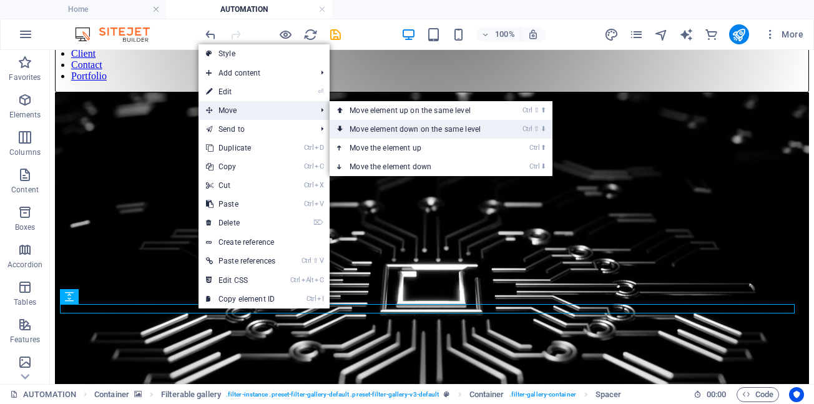
click at [371, 131] on link "Ctrl ⇧ ⬇ Move element down on the same level" at bounding box center [418, 129] width 176 height 19
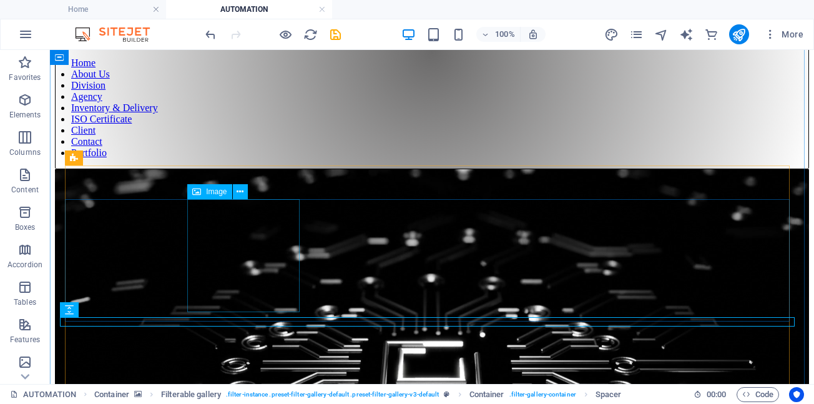
scroll to position [84, 0]
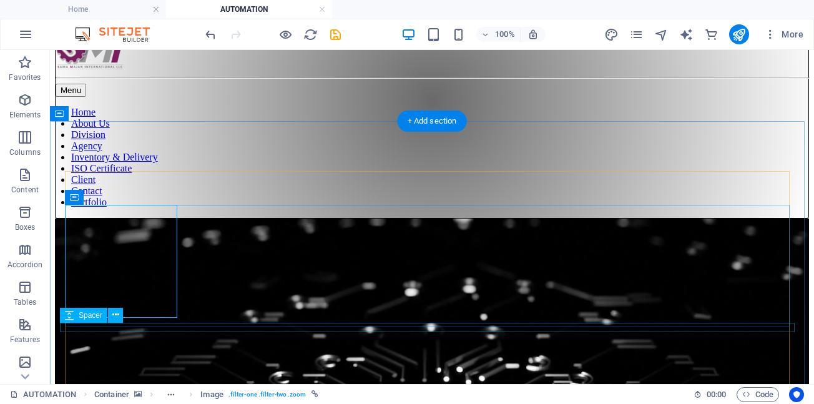
scroll to position [101, 0]
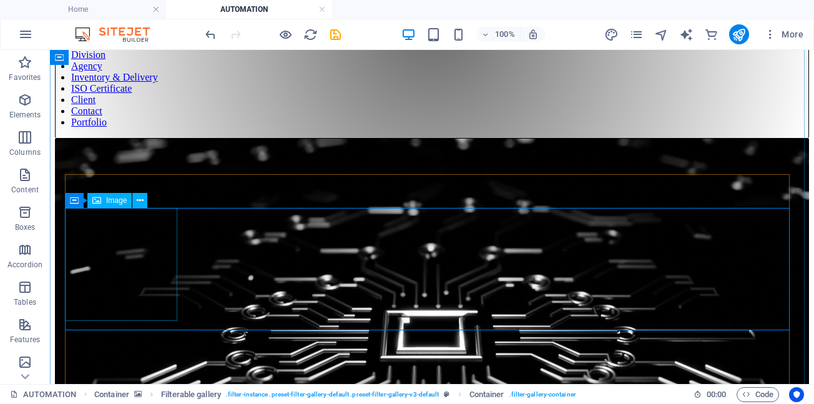
scroll to position [288, 0]
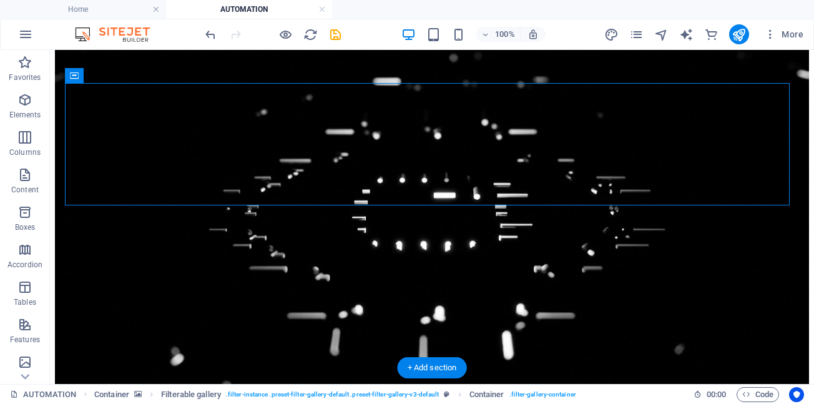
click at [56, 200] on figure at bounding box center [432, 227] width 754 height 427
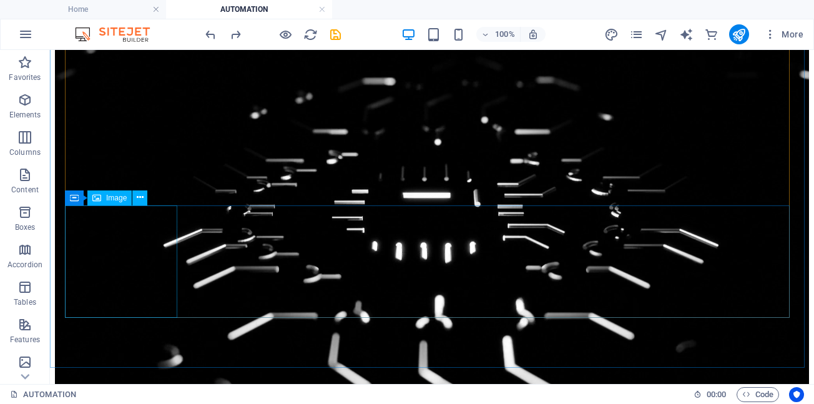
click at [155, 199] on div "Container Image" at bounding box center [110, 198] width 91 height 16
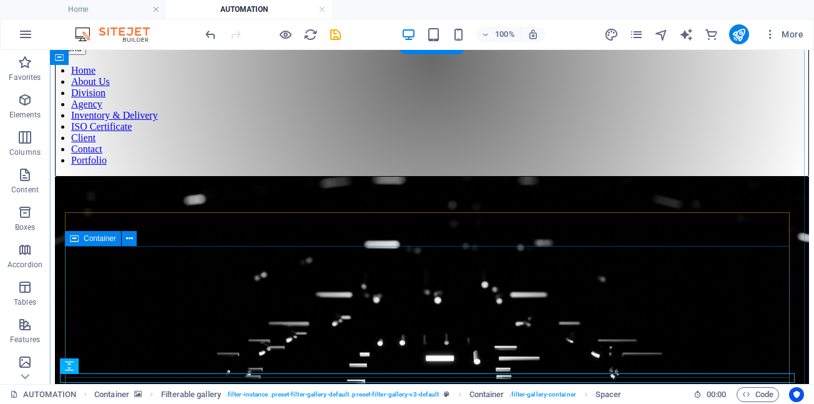
scroll to position [187, 0]
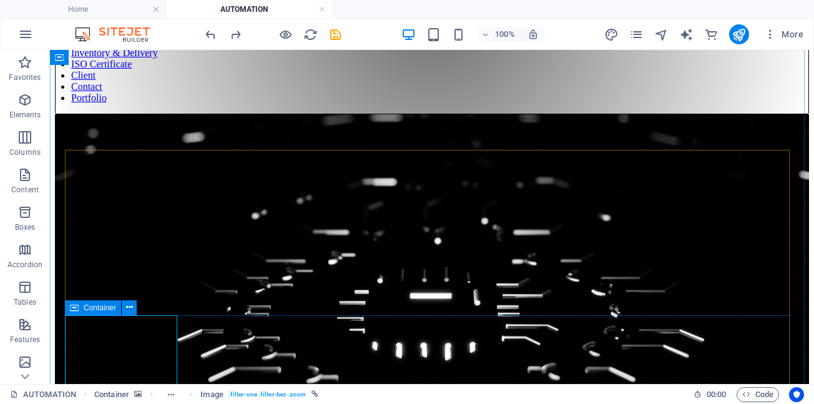
click at [70, 310] on icon at bounding box center [74, 307] width 9 height 15
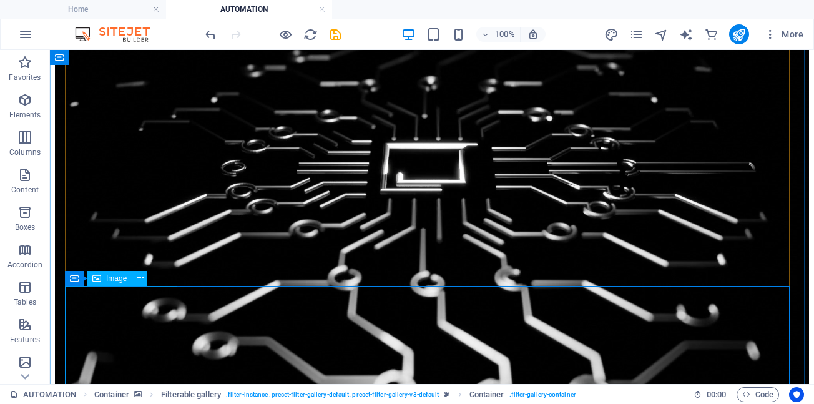
scroll to position [329, 0]
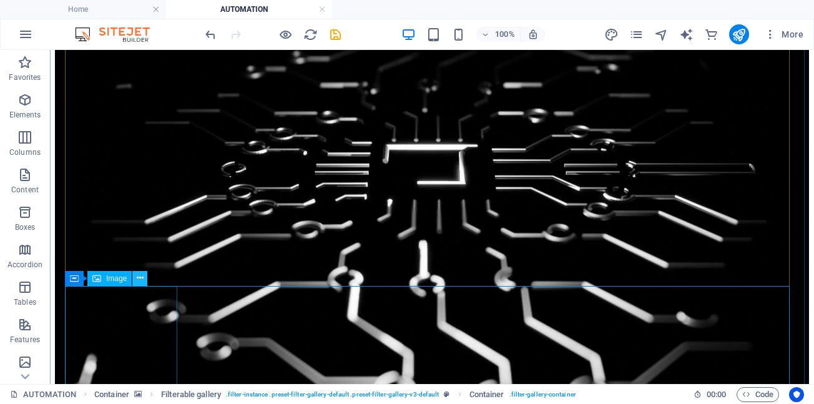
click at [139, 279] on icon at bounding box center [140, 278] width 7 height 13
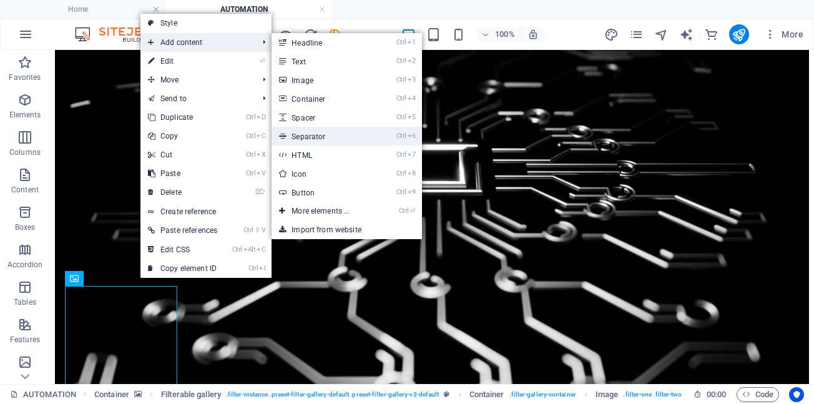
click at [314, 137] on link "Ctrl 6 Separator" at bounding box center [323, 136] width 103 height 19
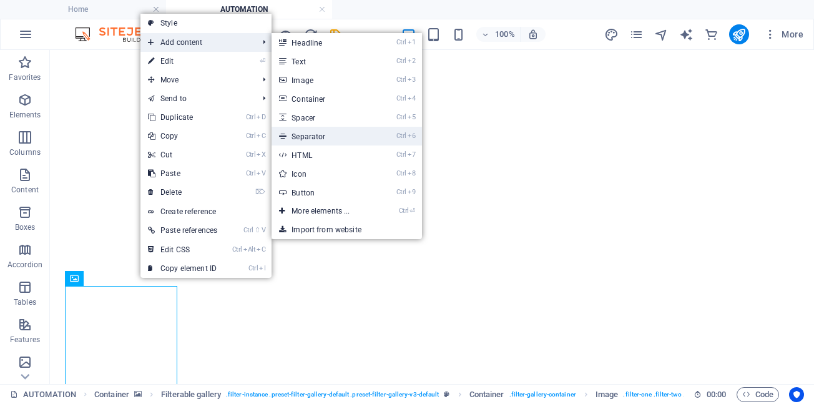
select select "%"
select select "px"
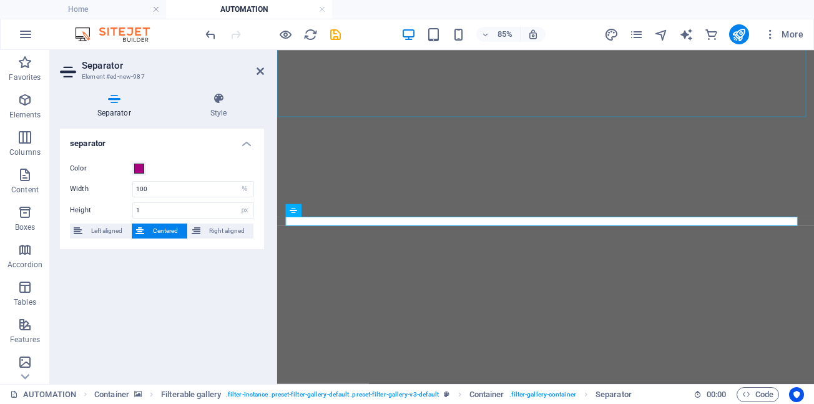
scroll to position [927, 0]
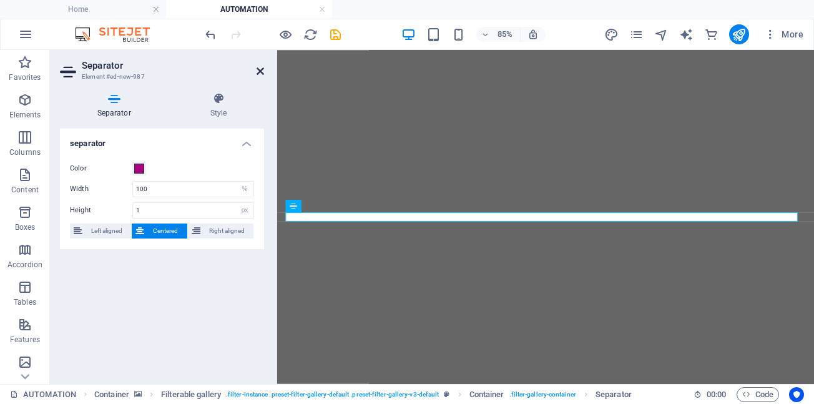
click at [259, 69] on icon at bounding box center [260, 71] width 7 height 10
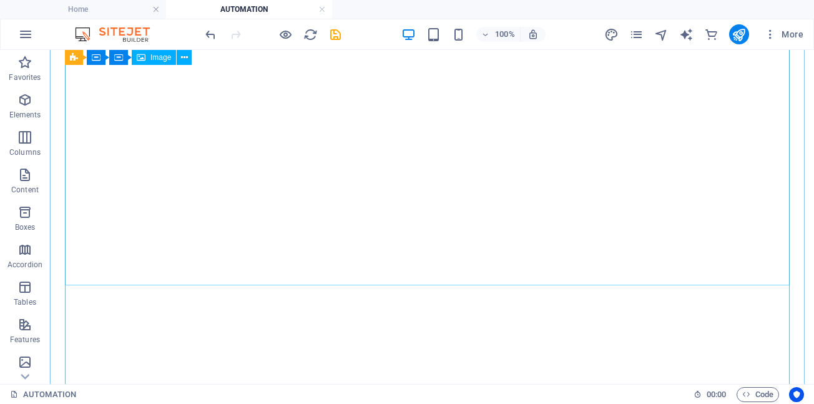
scroll to position [1054, 0]
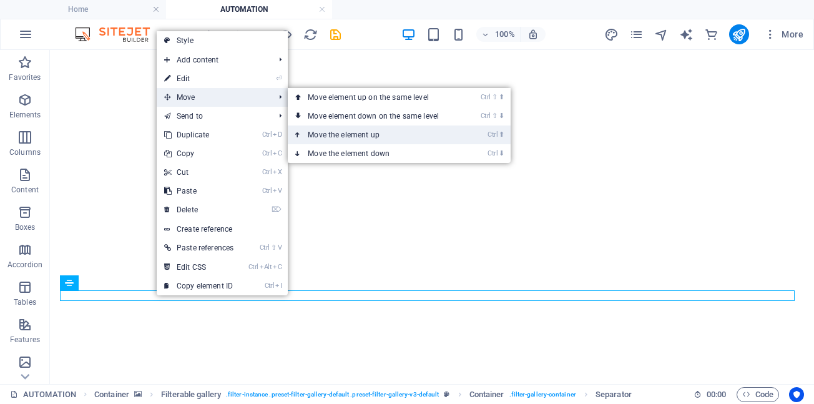
click at [340, 132] on link "Ctrl ⬆ Move the element up" at bounding box center [376, 134] width 176 height 19
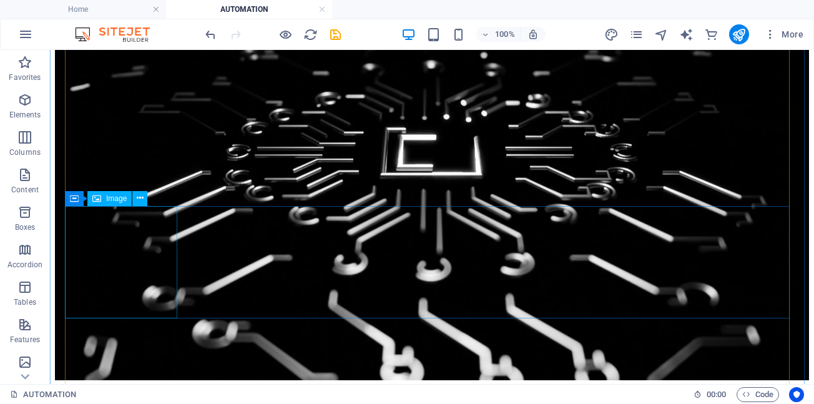
scroll to position [420, 0]
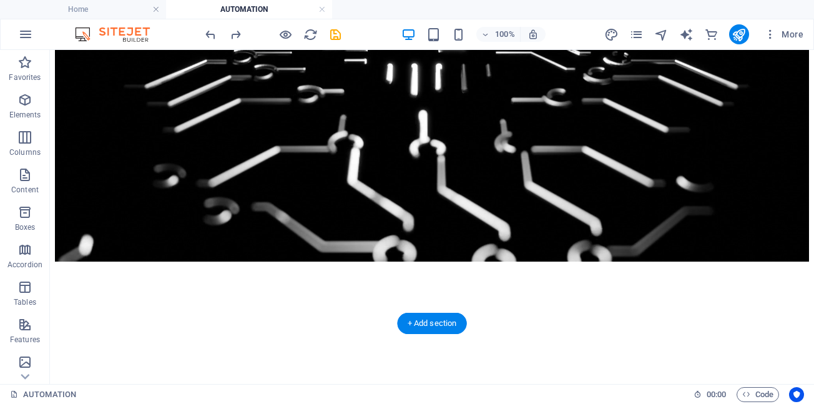
scroll to position [215, 0]
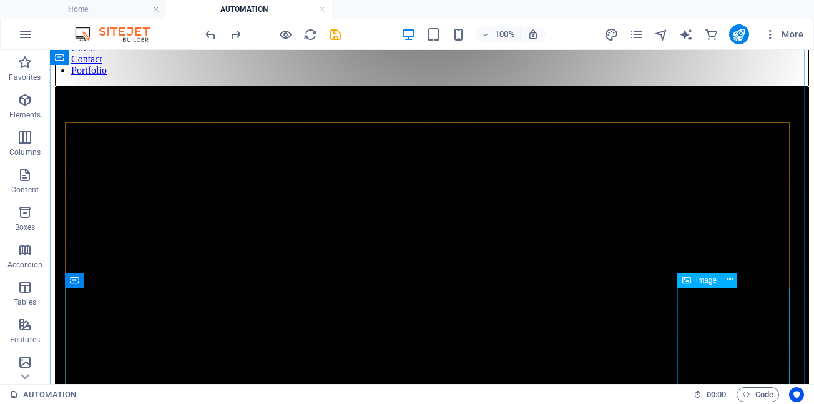
drag, startPoint x: 54, startPoint y: 308, endPoint x: 724, endPoint y: 311, distance: 669.8
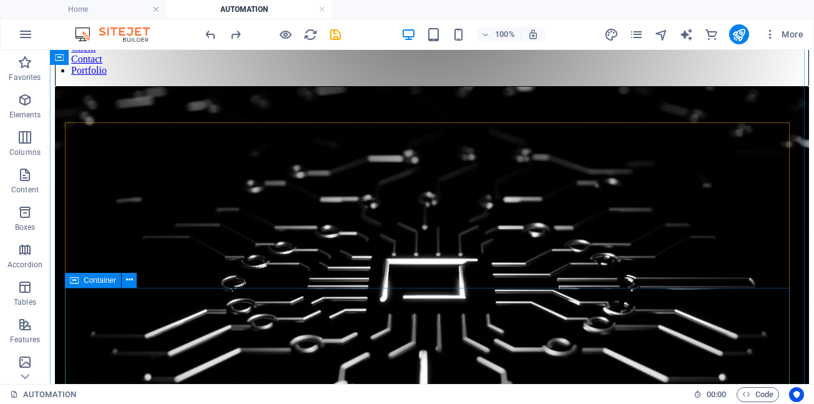
click at [74, 284] on icon at bounding box center [74, 280] width 9 height 15
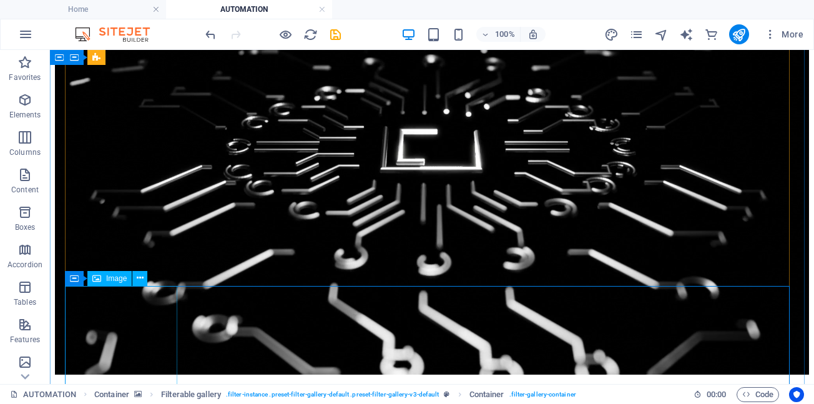
scroll to position [329, 0]
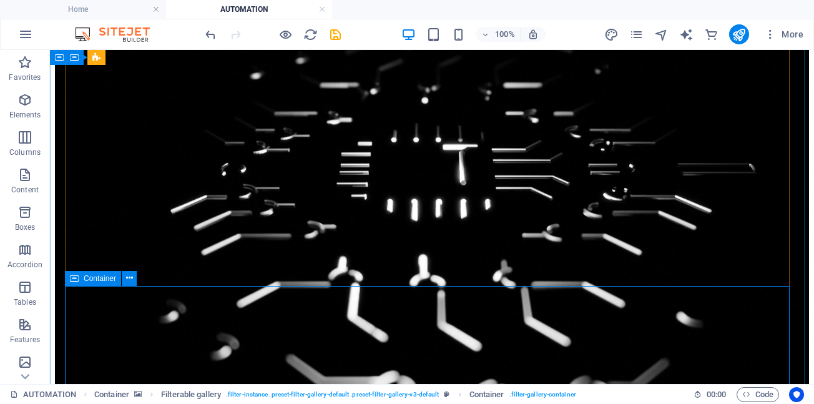
click at [85, 279] on span "Container" at bounding box center [100, 278] width 32 height 7
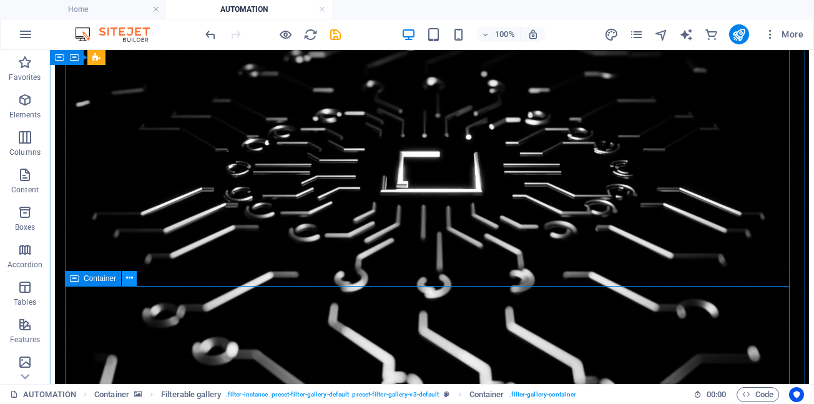
click at [130, 280] on icon at bounding box center [129, 278] width 7 height 13
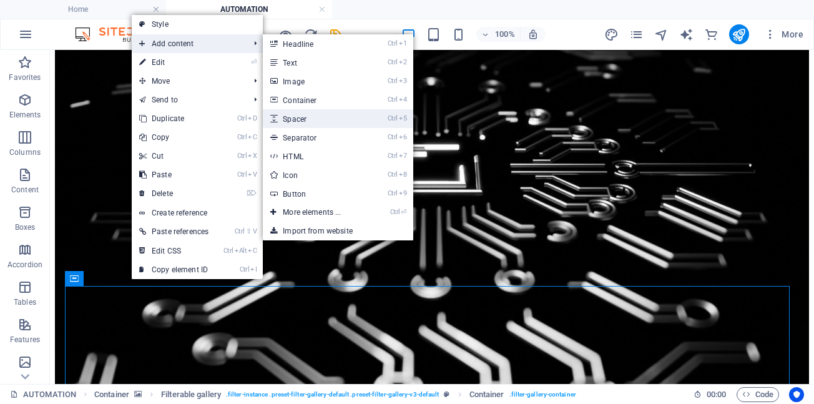
click at [305, 122] on link "Ctrl 5 Spacer" at bounding box center [314, 118] width 103 height 19
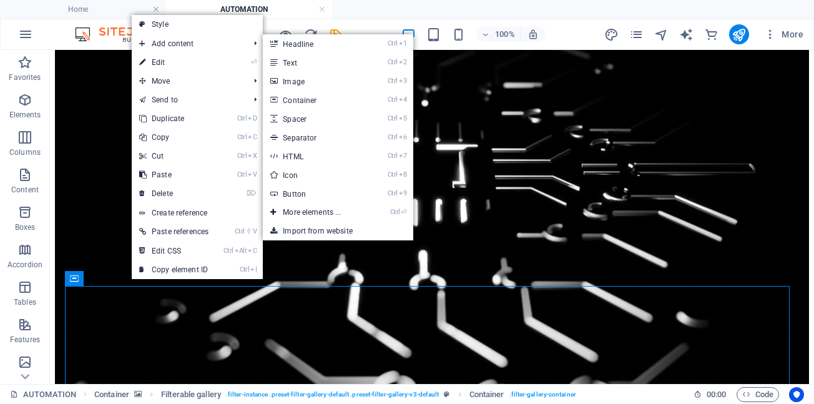
select select "px"
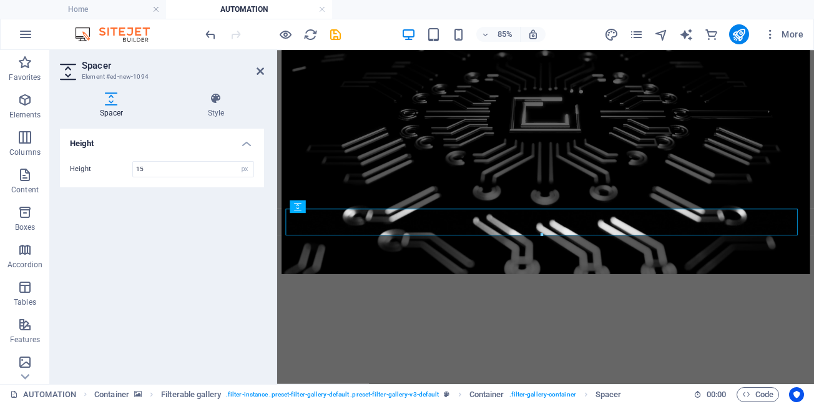
type input "15"
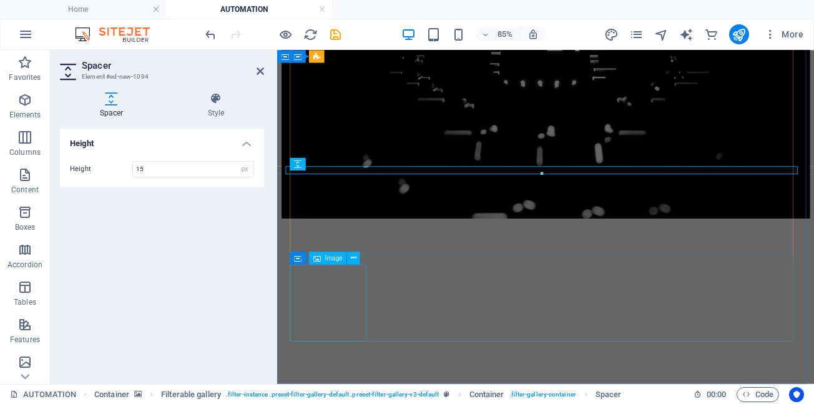
scroll to position [458, 0]
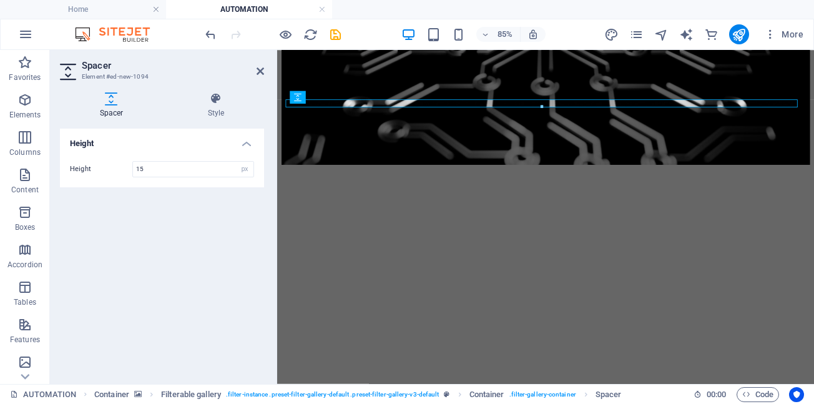
click at [395, 188] on figure at bounding box center [593, 12] width 622 height 352
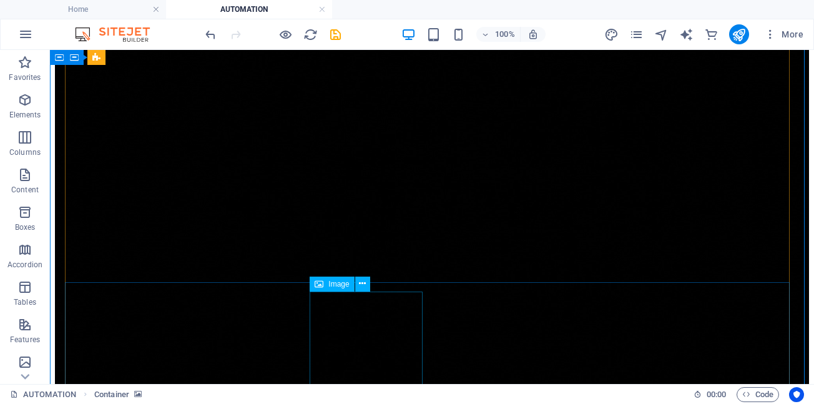
scroll to position [208, 0]
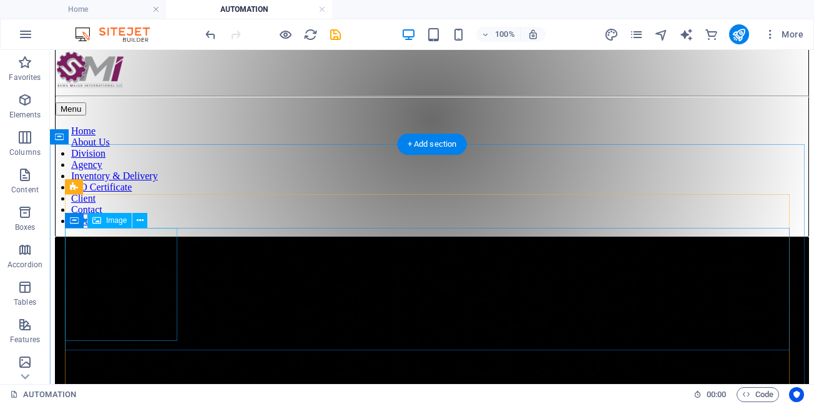
scroll to position [83, 0]
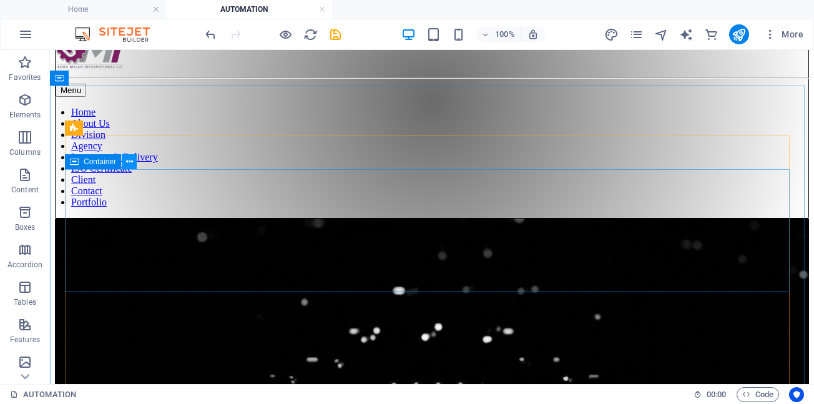
click at [130, 160] on icon at bounding box center [129, 161] width 7 height 13
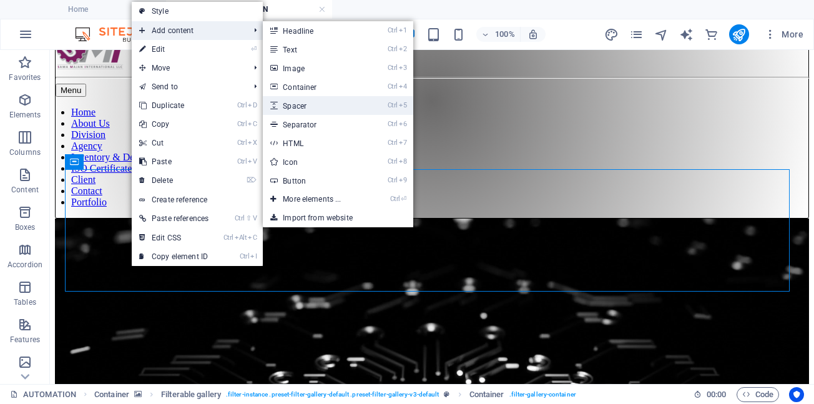
click at [303, 107] on link "Ctrl 5 Spacer" at bounding box center [314, 105] width 103 height 19
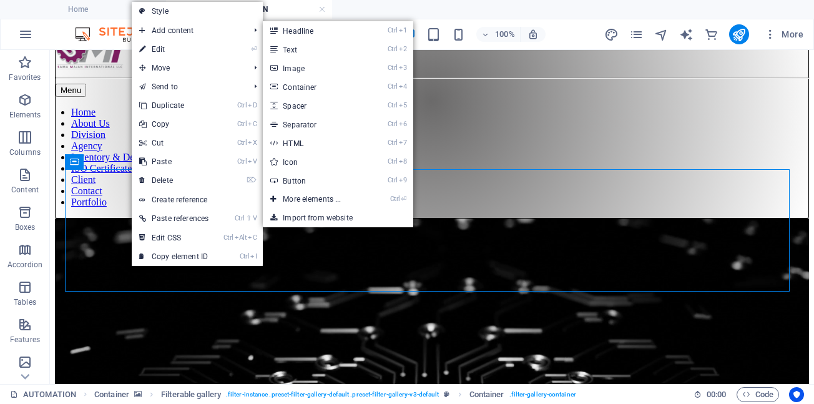
scroll to position [91, 0]
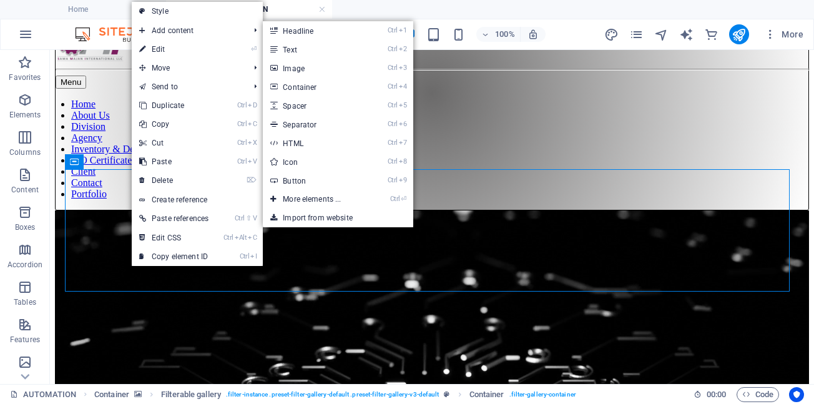
select select "px"
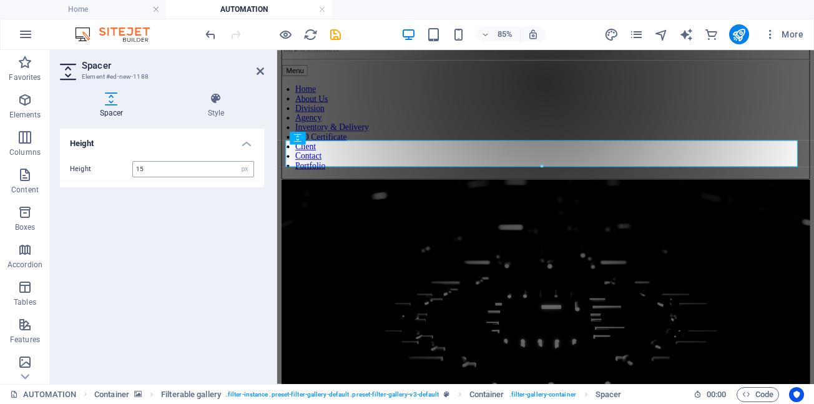
type input "15"
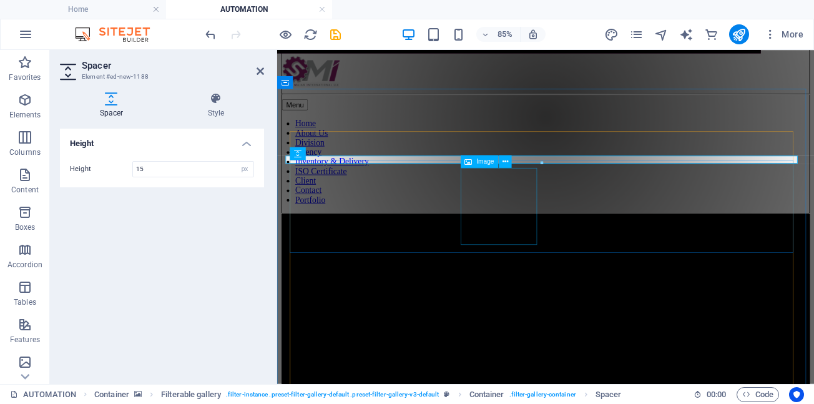
scroll to position [0, 0]
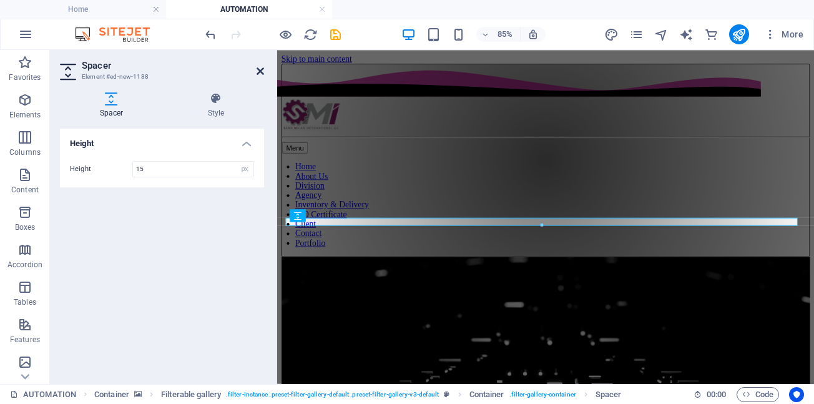
drag, startPoint x: 260, startPoint y: 70, endPoint x: 210, endPoint y: 22, distance: 68.9
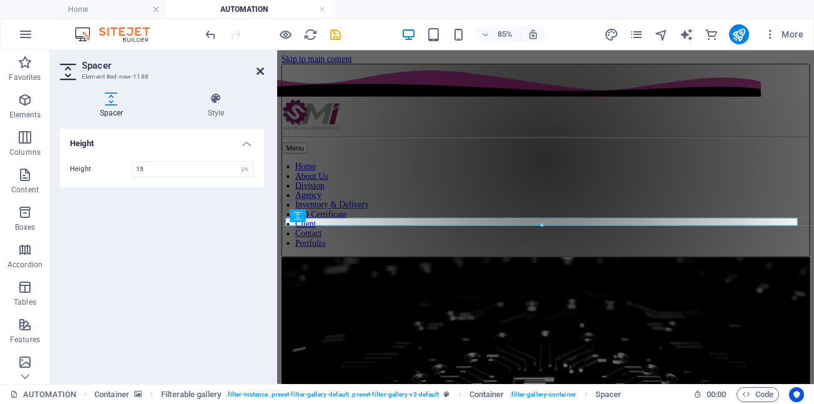
click at [260, 70] on icon at bounding box center [260, 71] width 7 height 10
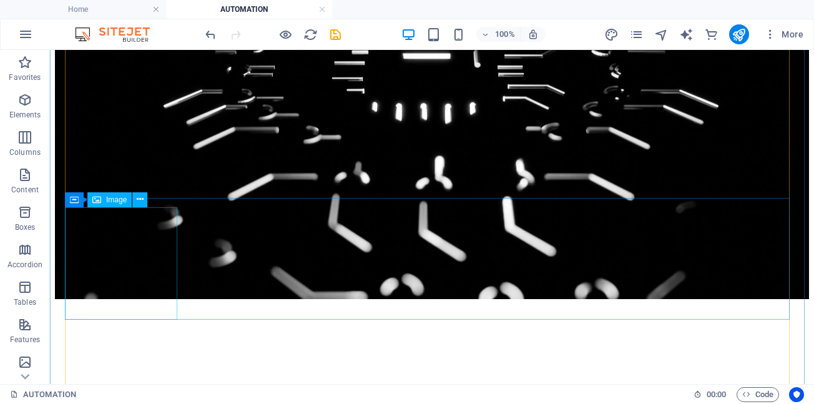
scroll to position [417, 0]
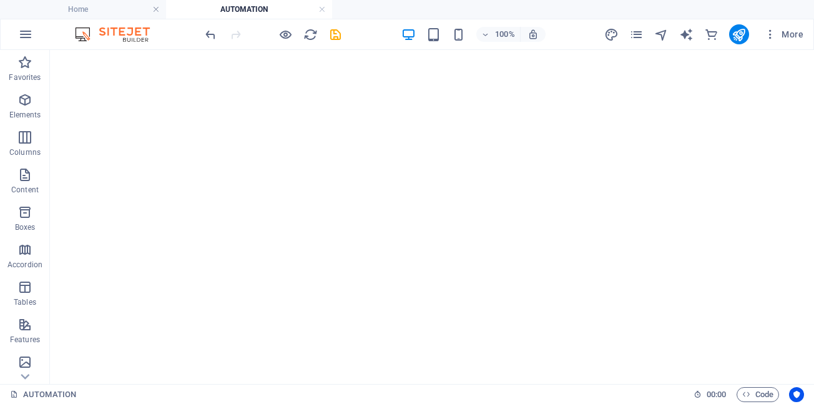
scroll to position [699, 0]
click at [738, 36] on icon "publish" at bounding box center [739, 34] width 14 height 14
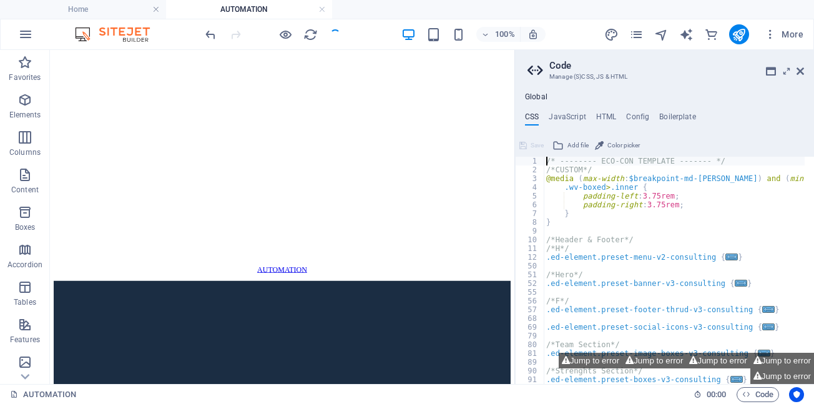
scroll to position [496, 0]
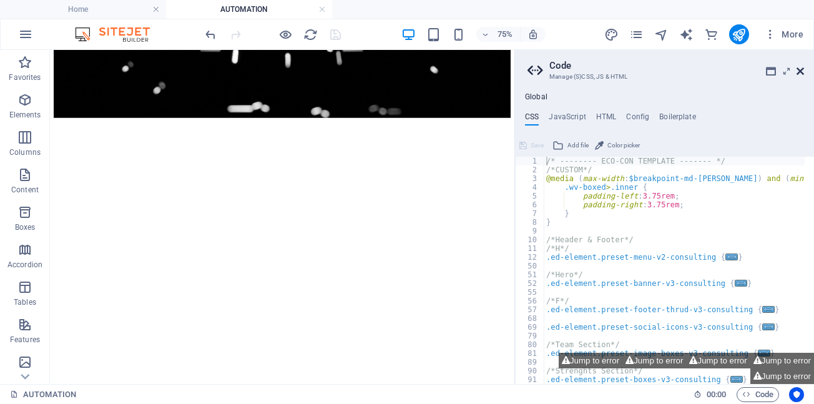
click at [799, 70] on icon at bounding box center [800, 71] width 7 height 10
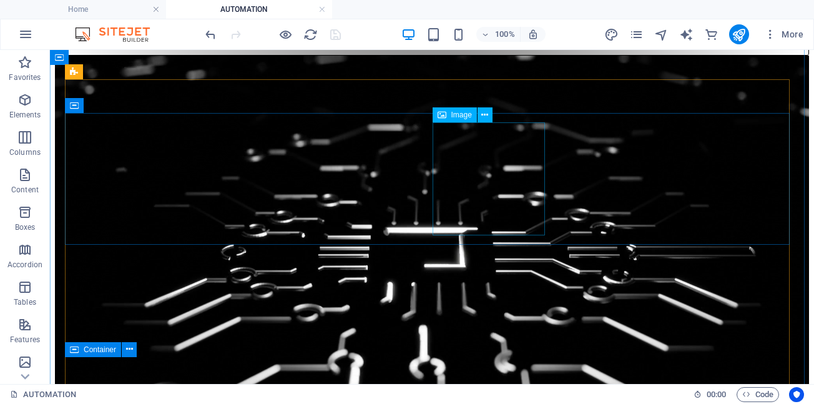
scroll to position [245, 0]
